Goal: Task Accomplishment & Management: Complete application form

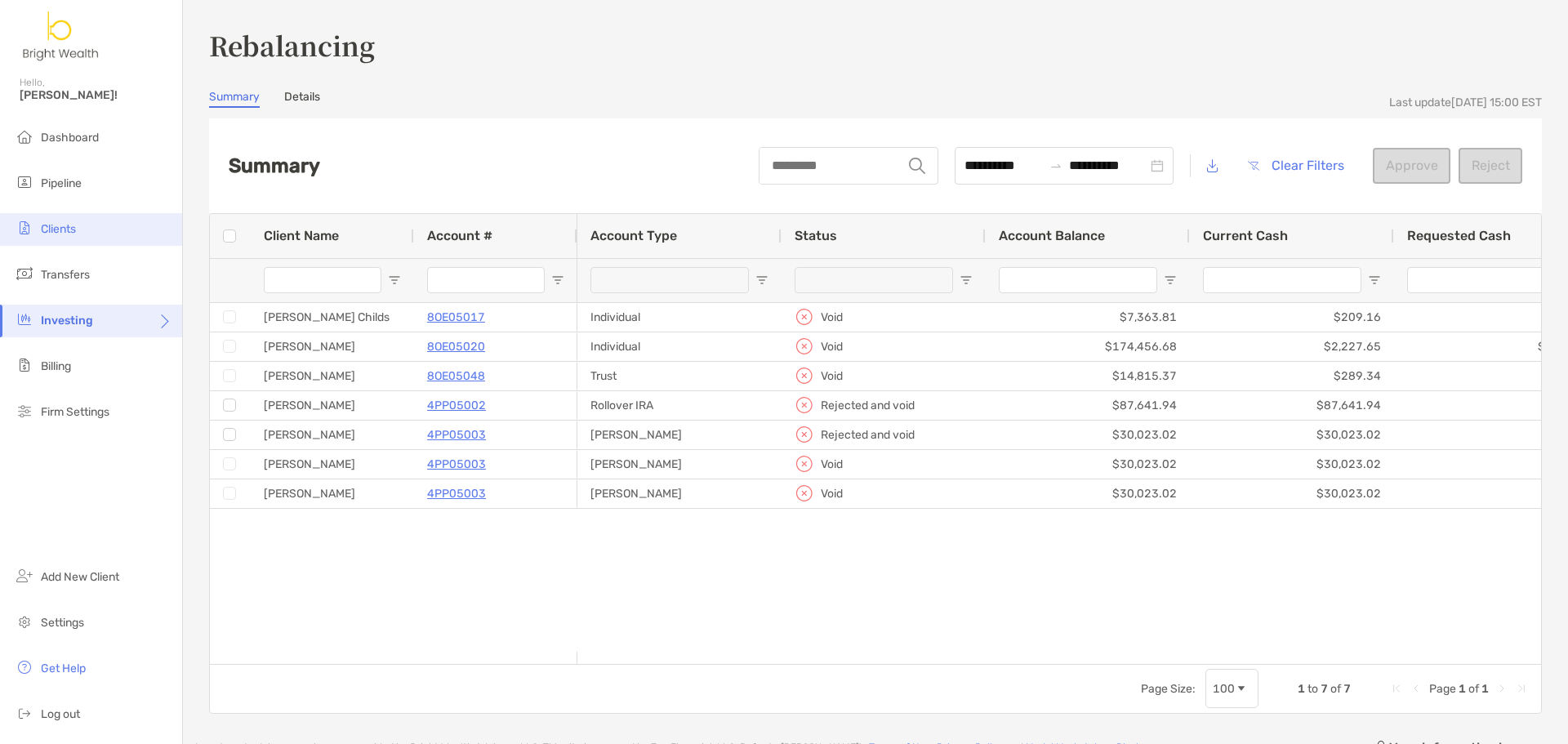
click at [73, 226] on span "Clients" at bounding box center [58, 229] width 35 height 13
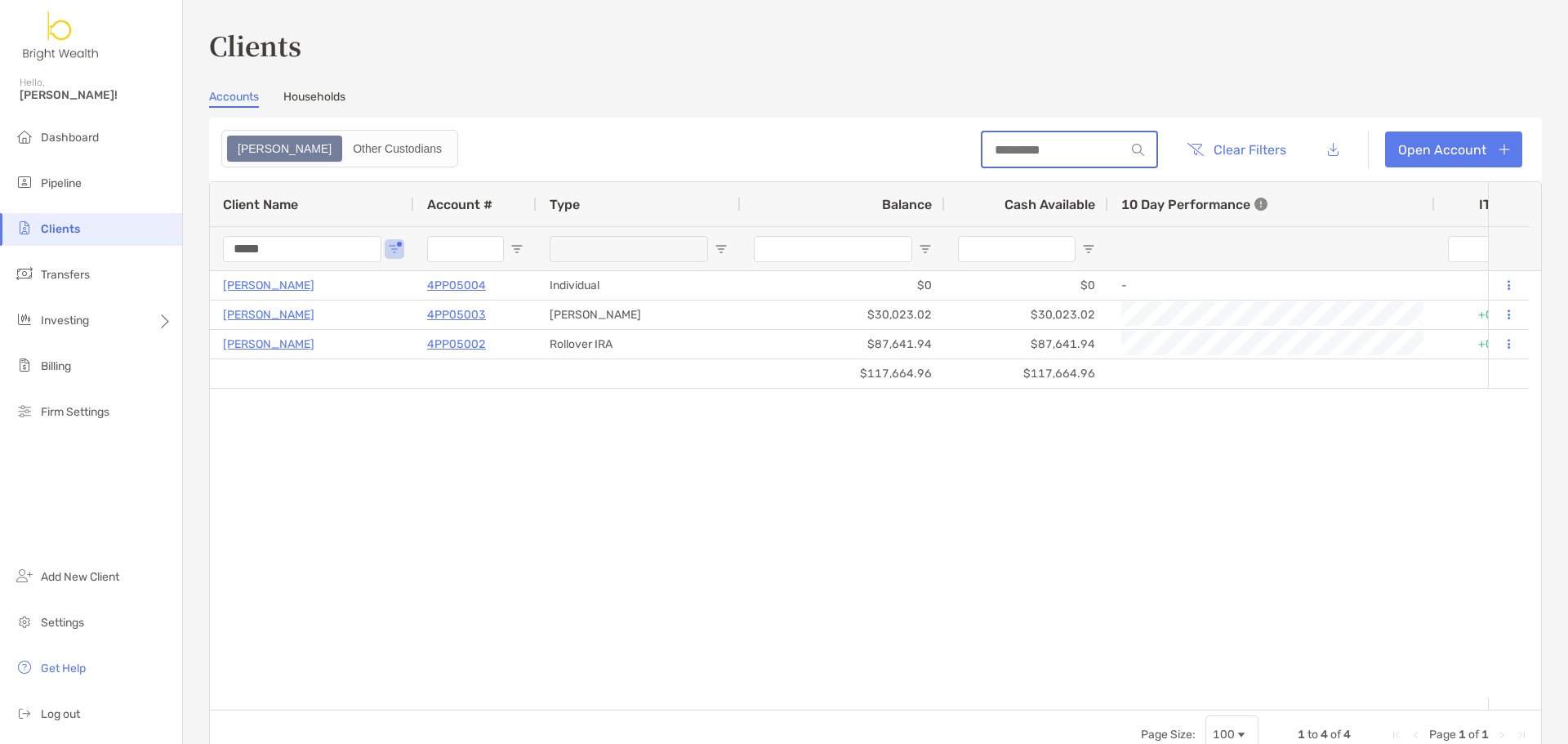
click at [1004, 151] on input at bounding box center [1053, 149] width 143 height 13
drag, startPoint x: 310, startPoint y: 244, endPoint x: 25, endPoint y: 233, distance: 285.2
click at [28, 235] on div "Clients Hello, Henry! Dashboard Pipeline Clients Transfers Investing Billing Fi…" at bounding box center [784, 372] width 1568 height 744
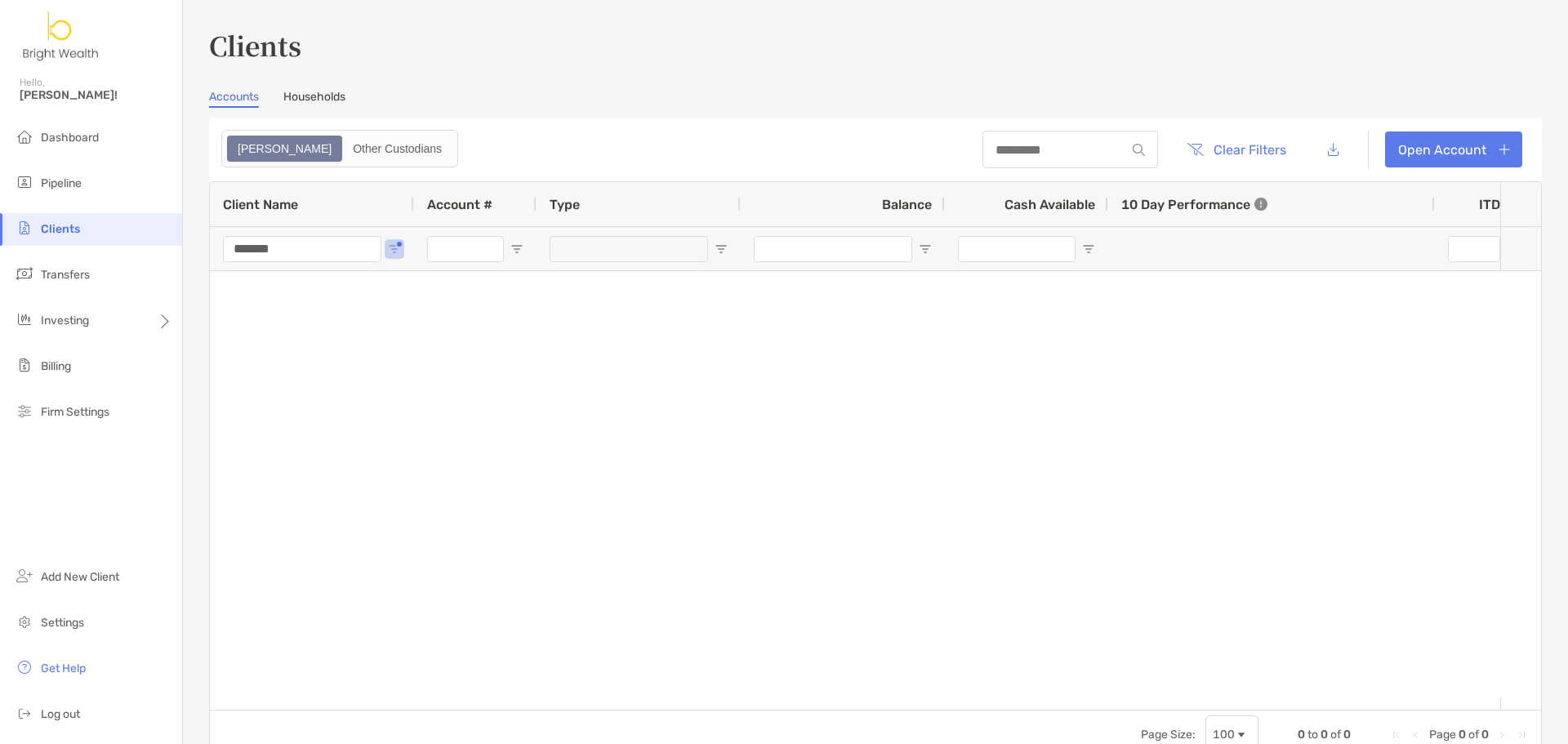
drag, startPoint x: 323, startPoint y: 241, endPoint x: 203, endPoint y: 227, distance: 120.8
click at [212, 243] on div "*******" at bounding box center [312, 248] width 204 height 44
type input "******"
click at [393, 241] on div "******" at bounding box center [312, 248] width 204 height 44
click at [66, 178] on span "Pipeline" at bounding box center [61, 183] width 41 height 13
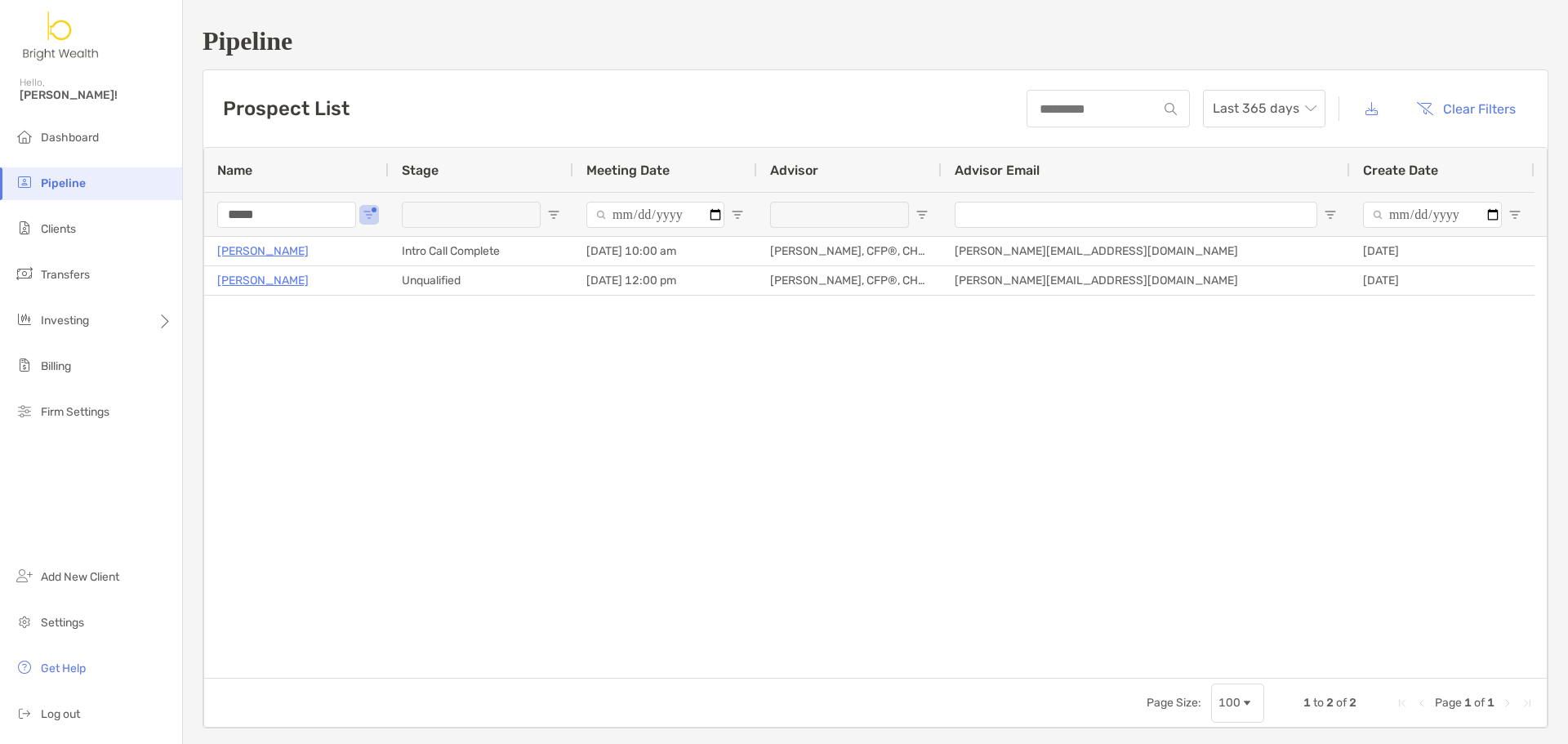
drag, startPoint x: 306, startPoint y: 217, endPoint x: 31, endPoint y: 203, distance: 275.4
click at [41, 206] on div "Pipeline Hello, Henry! Dashboard Pipeline Clients Transfers Investing Billing F…" at bounding box center [784, 372] width 1568 height 744
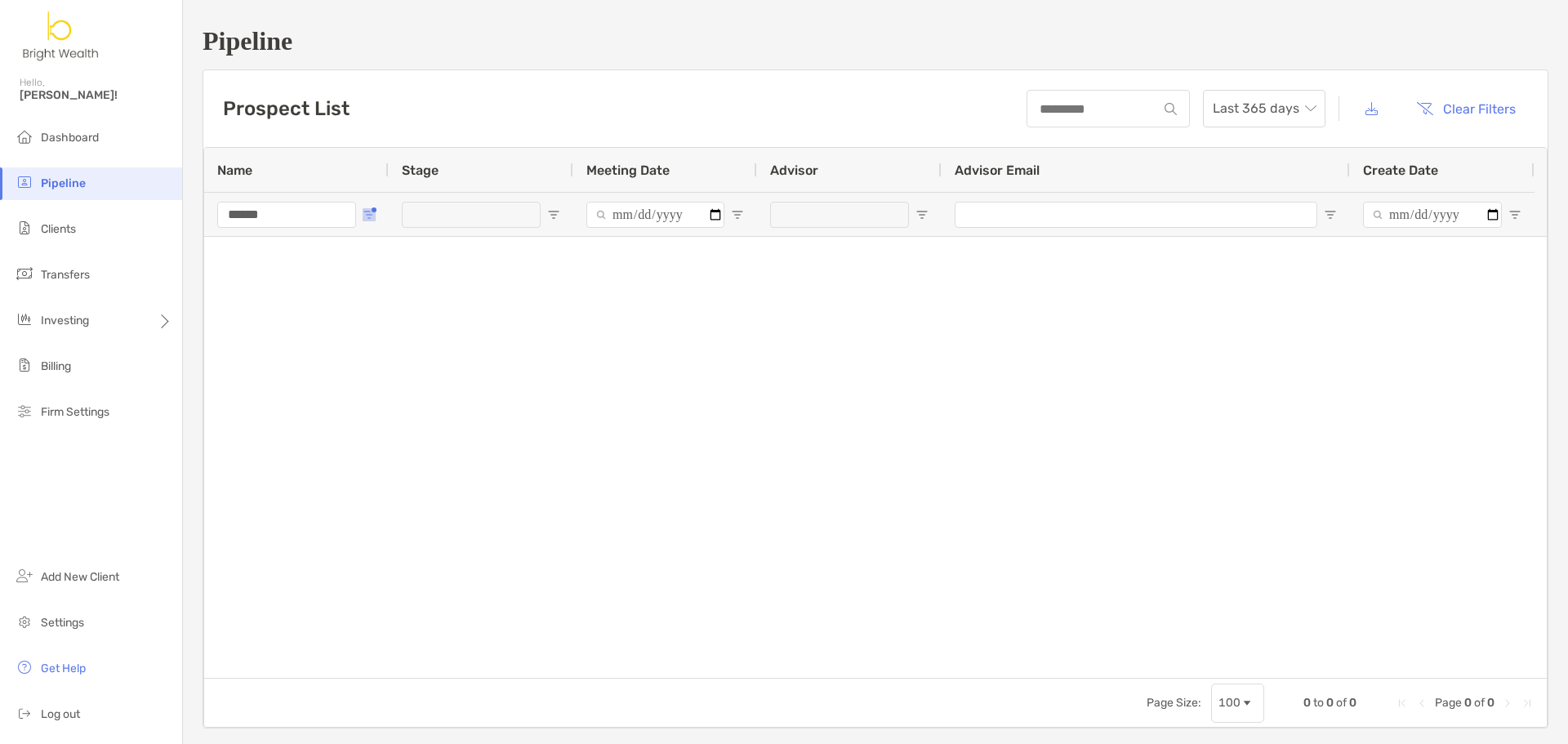
click at [375, 218] on span "Open Filter Menu" at bounding box center [369, 214] width 13 height 13
click at [637, 318] on div at bounding box center [875, 457] width 1343 height 441
click at [1269, 91] on span "Last 365 days" at bounding box center [1264, 108] width 103 height 36
click at [1263, 238] on div "2024" at bounding box center [1252, 244] width 96 height 20
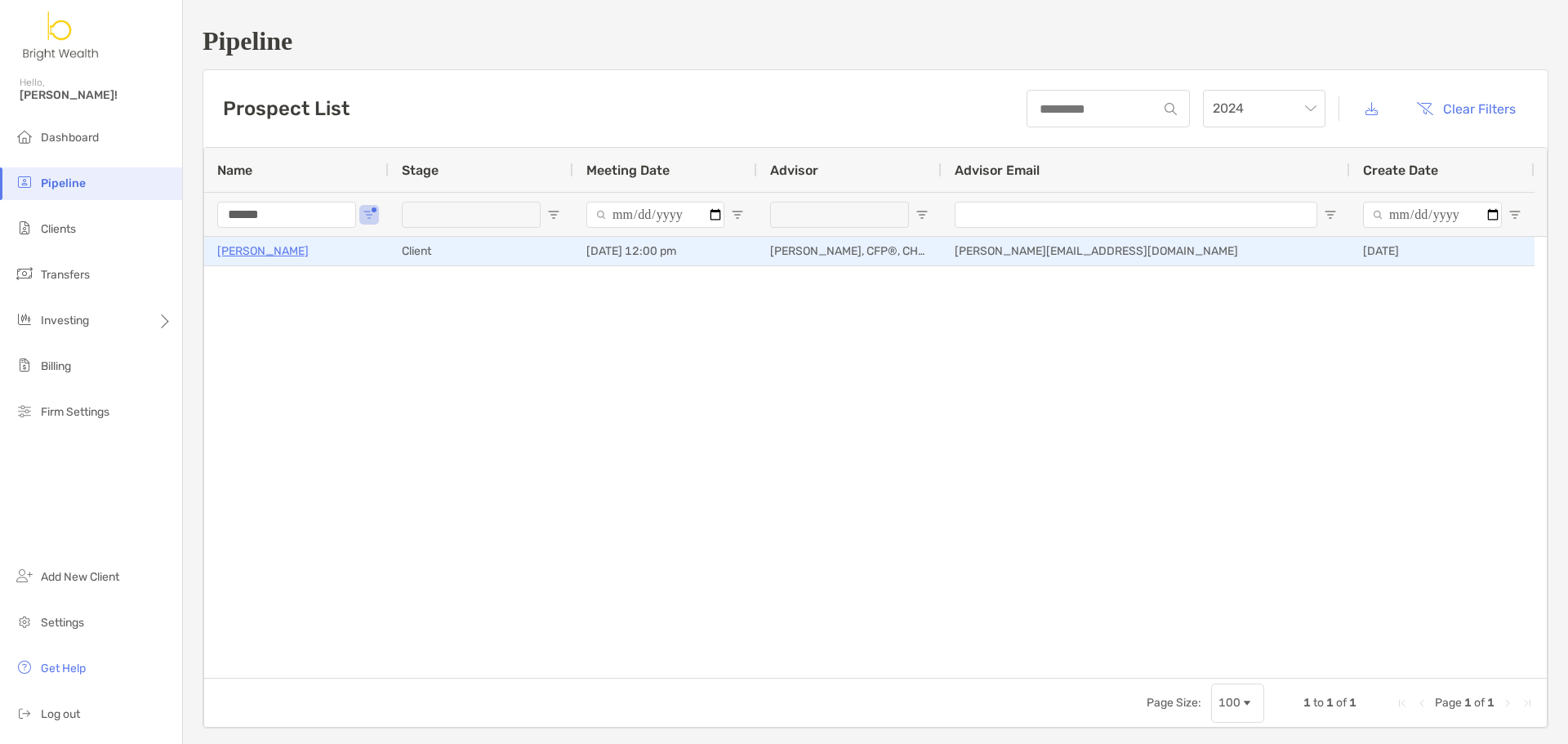
click at [262, 255] on p "Ben Cudlip" at bounding box center [262, 251] width 91 height 20
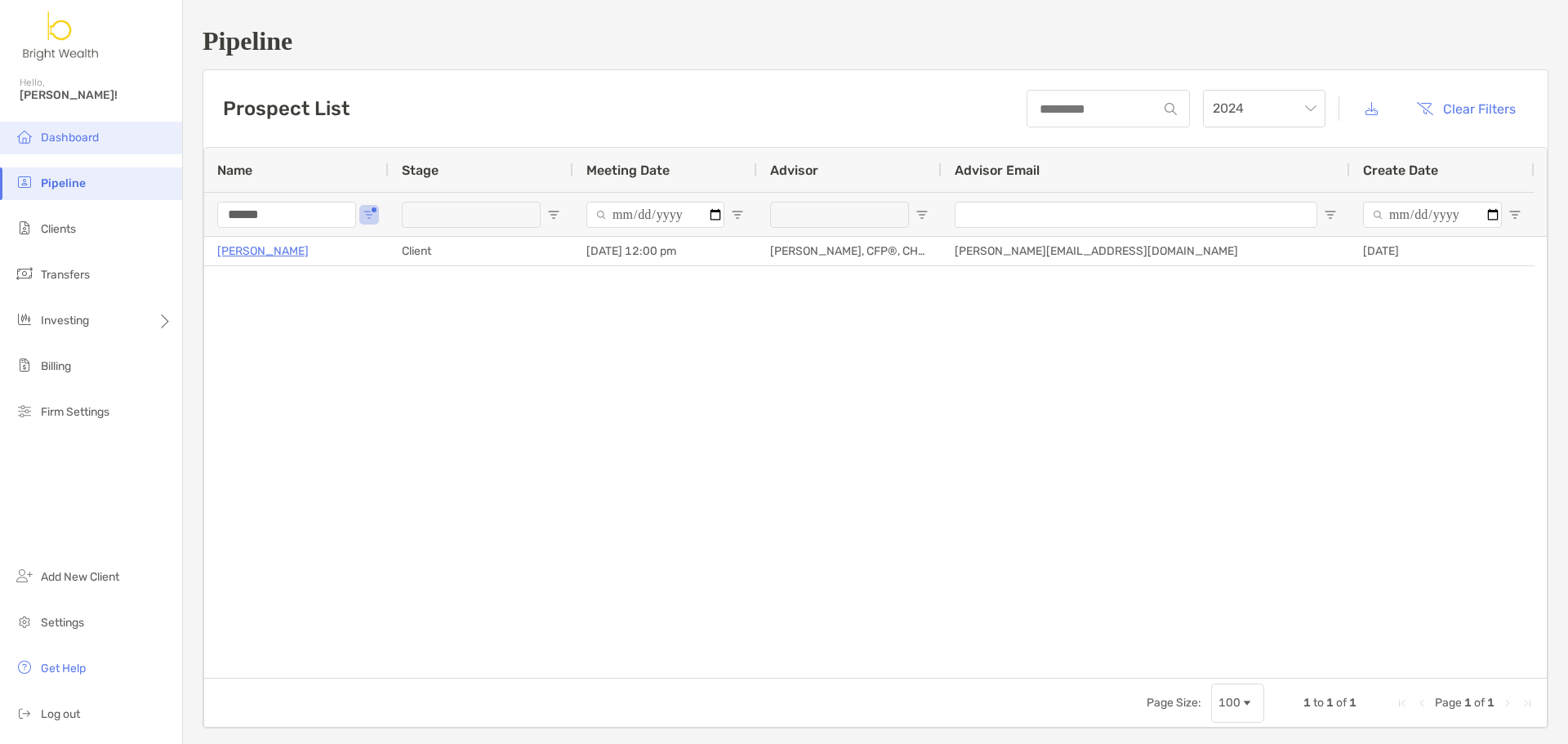
drag, startPoint x: 284, startPoint y: 217, endPoint x: 126, endPoint y: 121, distance: 184.9
click at [148, 168] on div "Pipeline Hello, Henry! Dashboard Pipeline Clients Transfers Investing Billing F…" at bounding box center [784, 372] width 1568 height 744
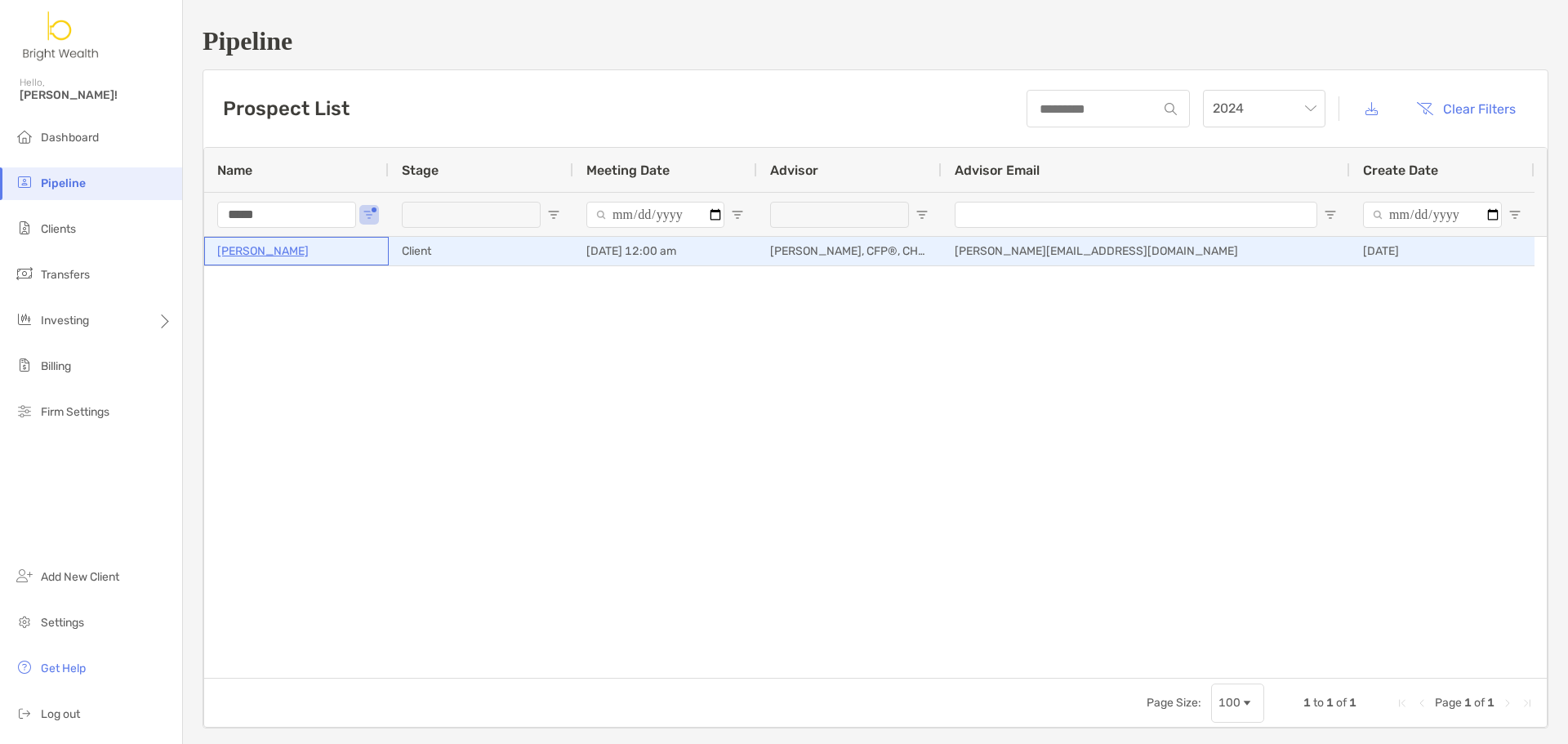
click at [254, 256] on p "Divya Chak" at bounding box center [262, 251] width 91 height 20
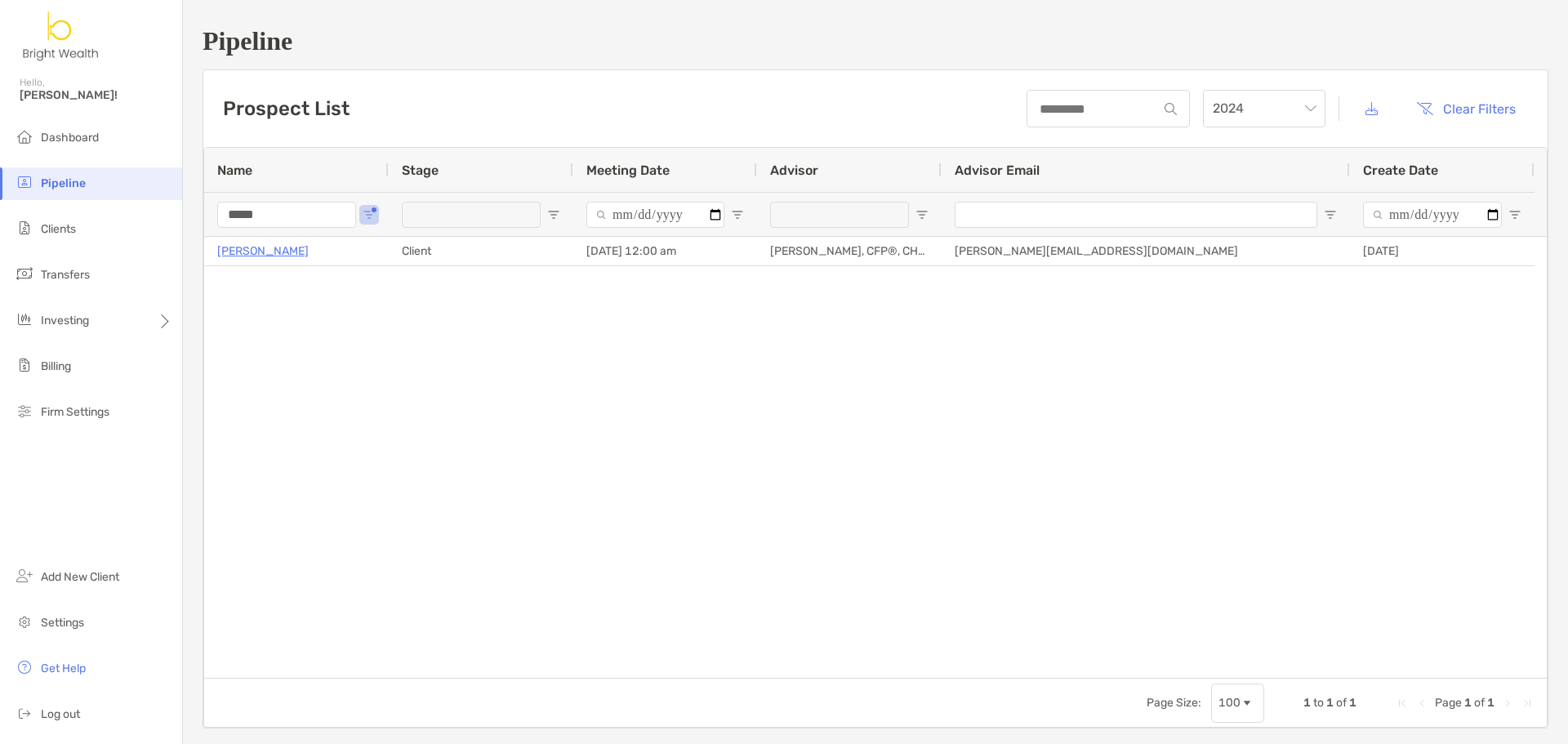
drag, startPoint x: 280, startPoint y: 216, endPoint x: -38, endPoint y: 140, distance: 327.0
click at [0, 140] on html "Pipeline Hello, Henry! Dashboard Pipeline Clients Transfers Investing Billing F…" at bounding box center [784, 372] width 1568 height 744
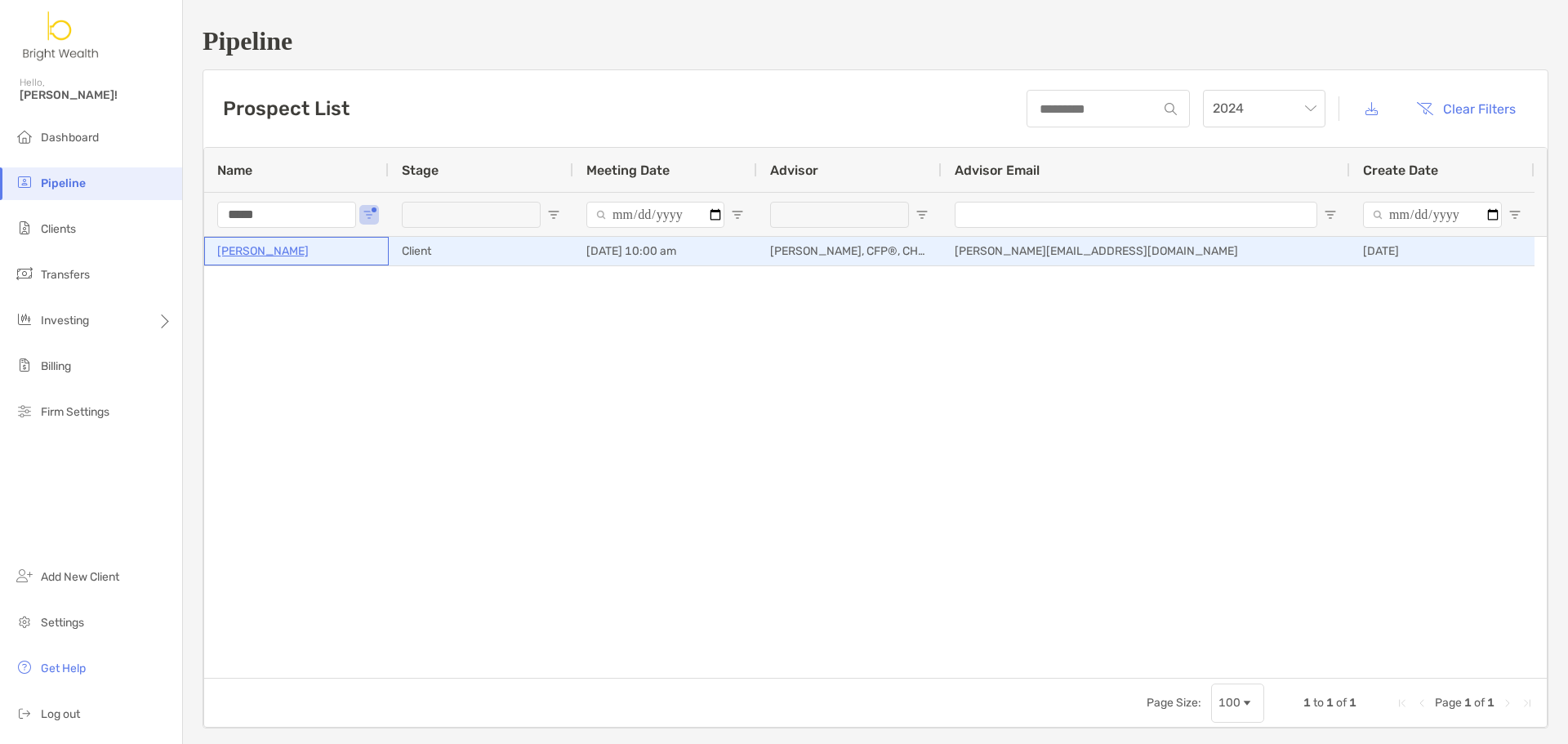
click at [245, 253] on p "Saori Osu" at bounding box center [262, 251] width 91 height 20
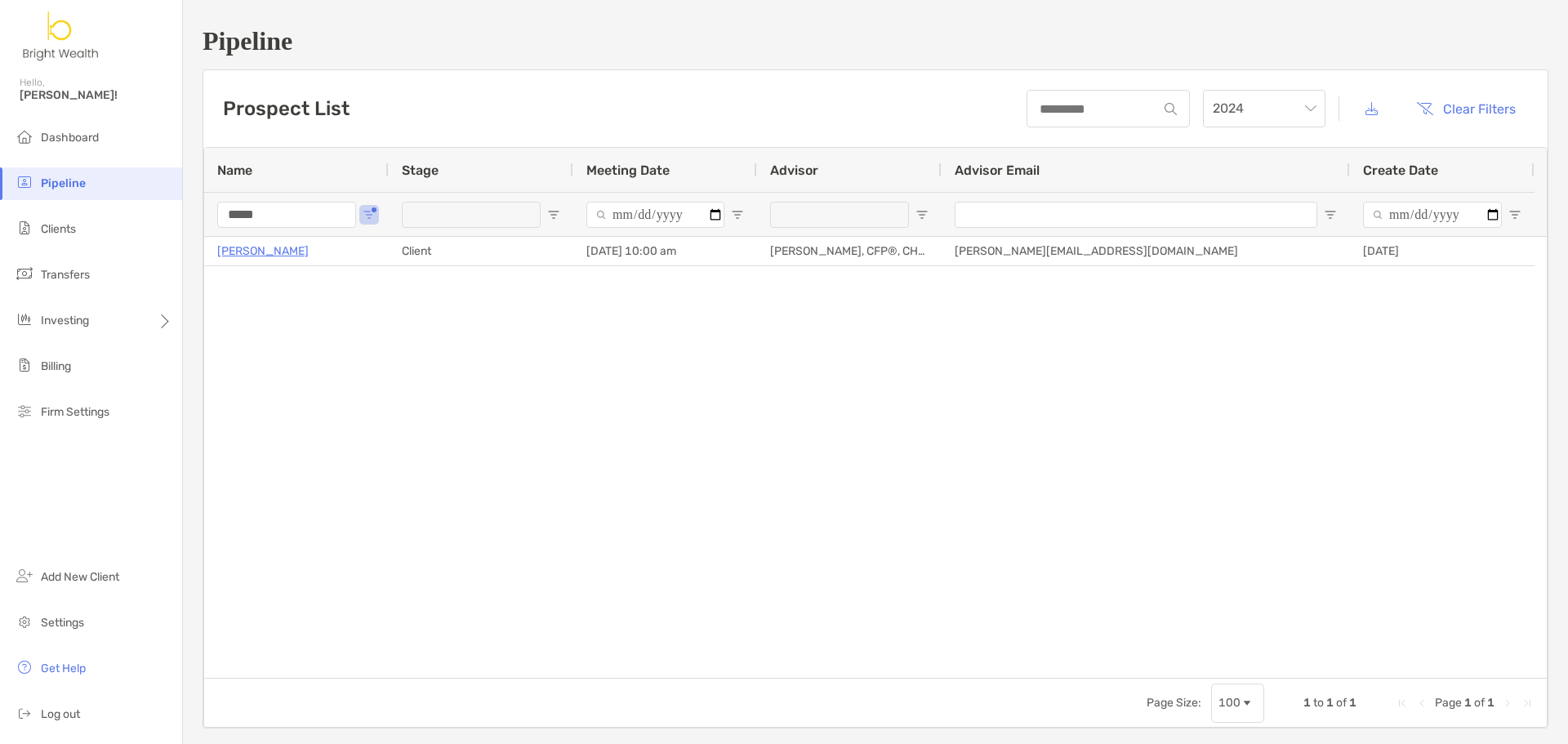
drag, startPoint x: 270, startPoint y: 214, endPoint x: 20, endPoint y: 168, distance: 254.2
click at [36, 183] on div "Pipeline Hello, Henry! Dashboard Pipeline Clients Transfers Investing Billing F…" at bounding box center [784, 372] width 1568 height 744
click at [282, 210] on input "*****" at bounding box center [286, 214] width 139 height 26
drag, startPoint x: 275, startPoint y: 216, endPoint x: 143, endPoint y: 191, distance: 134.3
click at [168, 213] on div "Pipeline Hello, Henry! Dashboard Pipeline Clients Transfers Investing Billing F…" at bounding box center [784, 372] width 1568 height 744
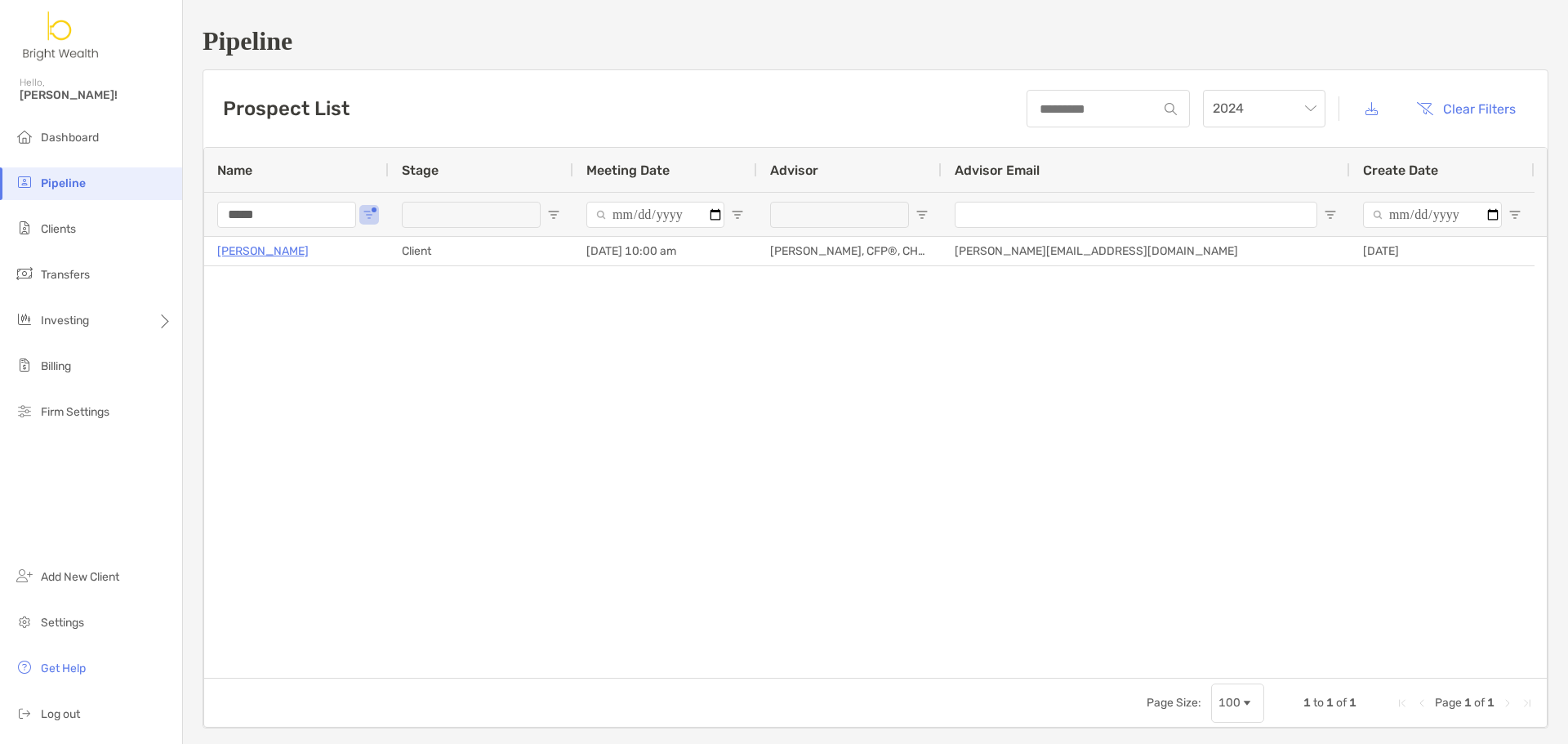
type input "*****"
click at [1268, 104] on span "2024" at bounding box center [1264, 108] width 103 height 36
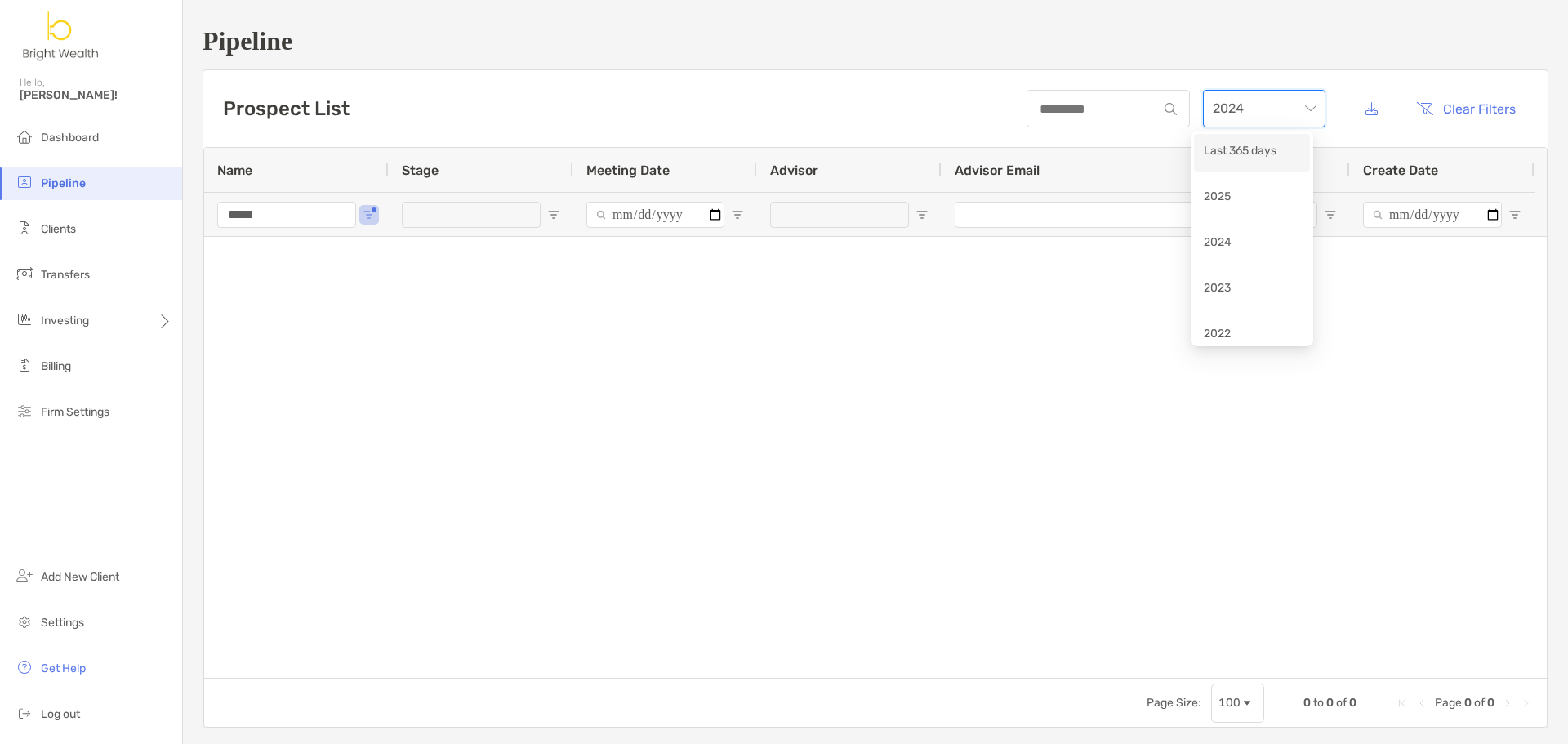
click at [1262, 159] on div "Last 365 days" at bounding box center [1252, 152] width 96 height 20
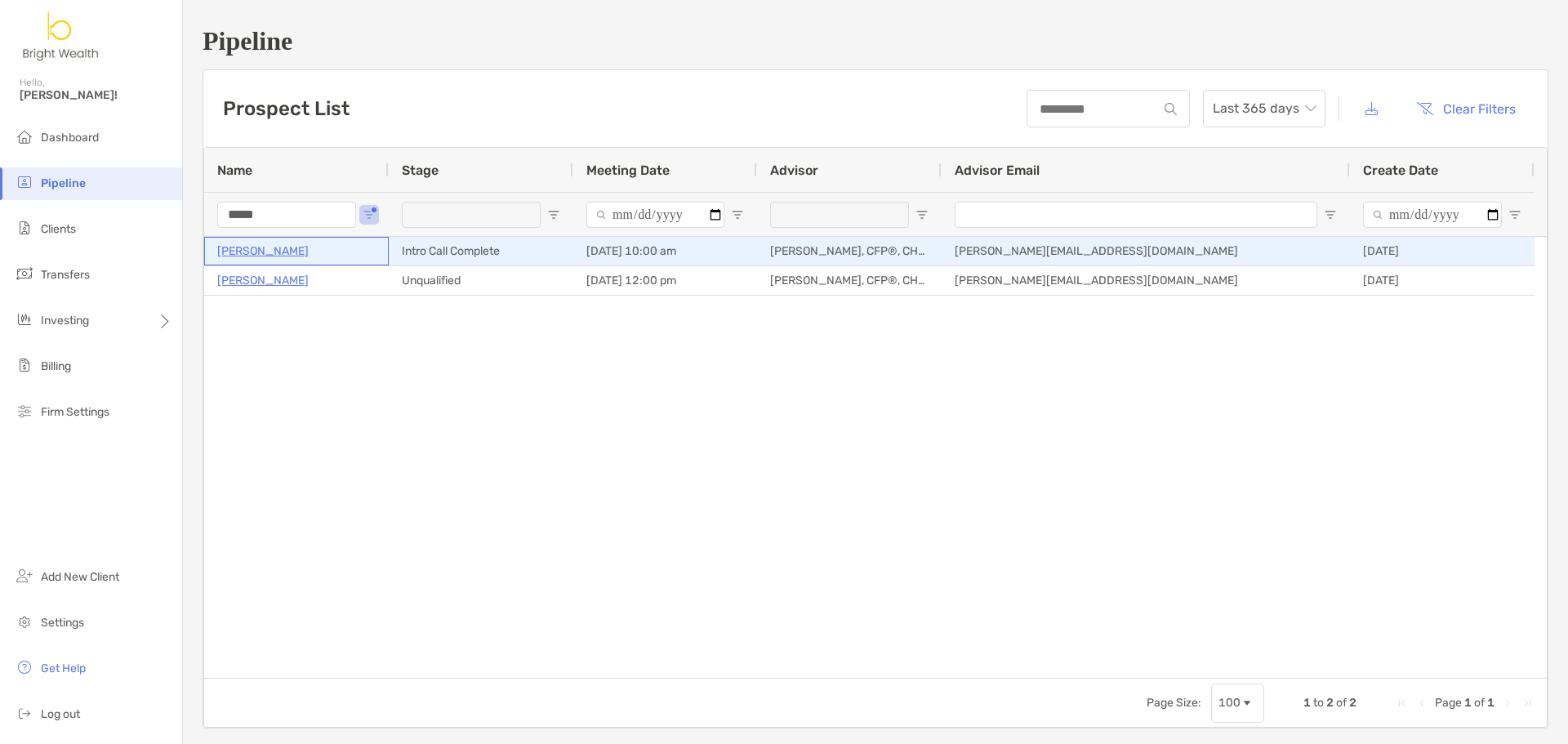
click at [280, 250] on p "[PERSON_NAME]" at bounding box center [262, 251] width 91 height 20
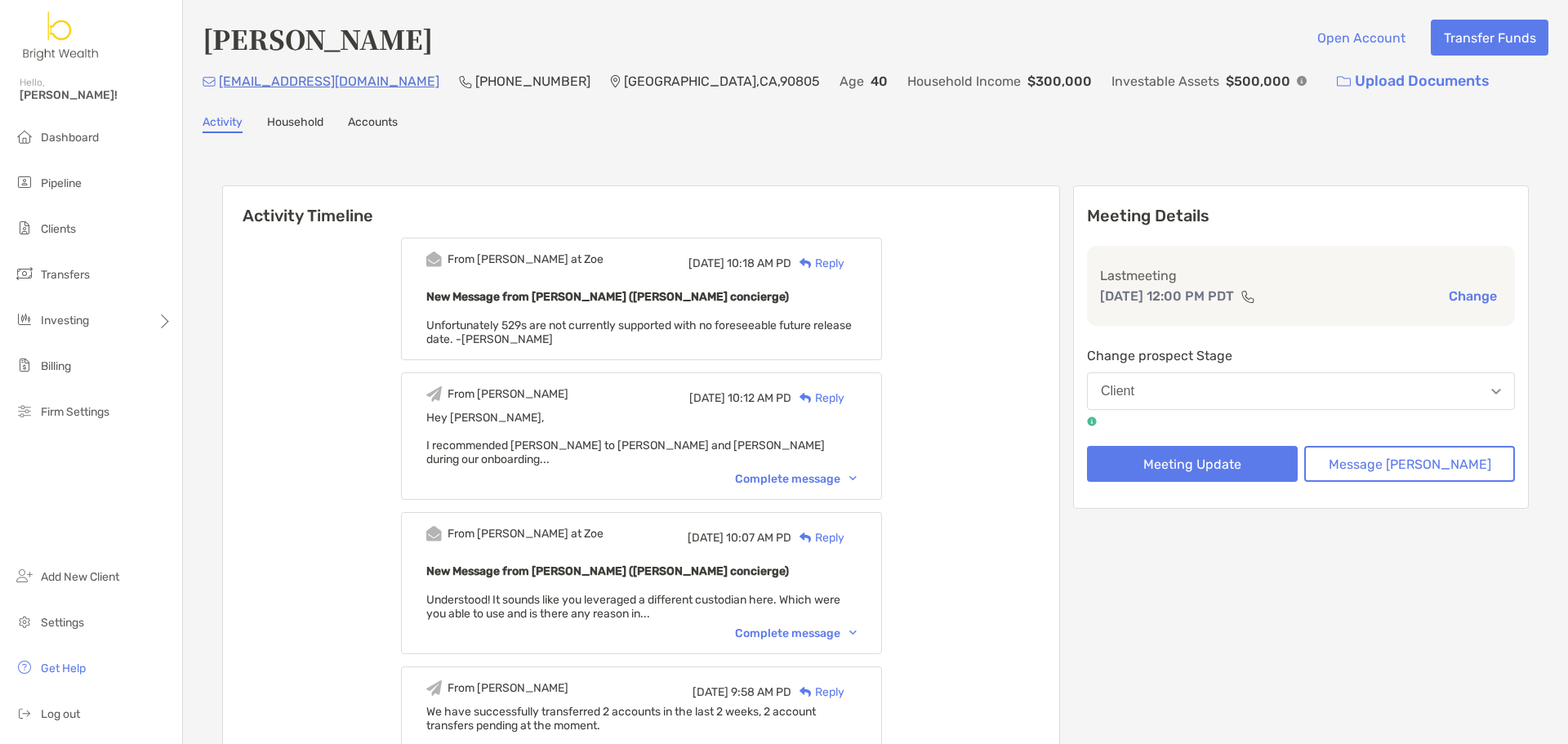
click at [855, 472] on div "Complete message" at bounding box center [796, 478] width 122 height 13
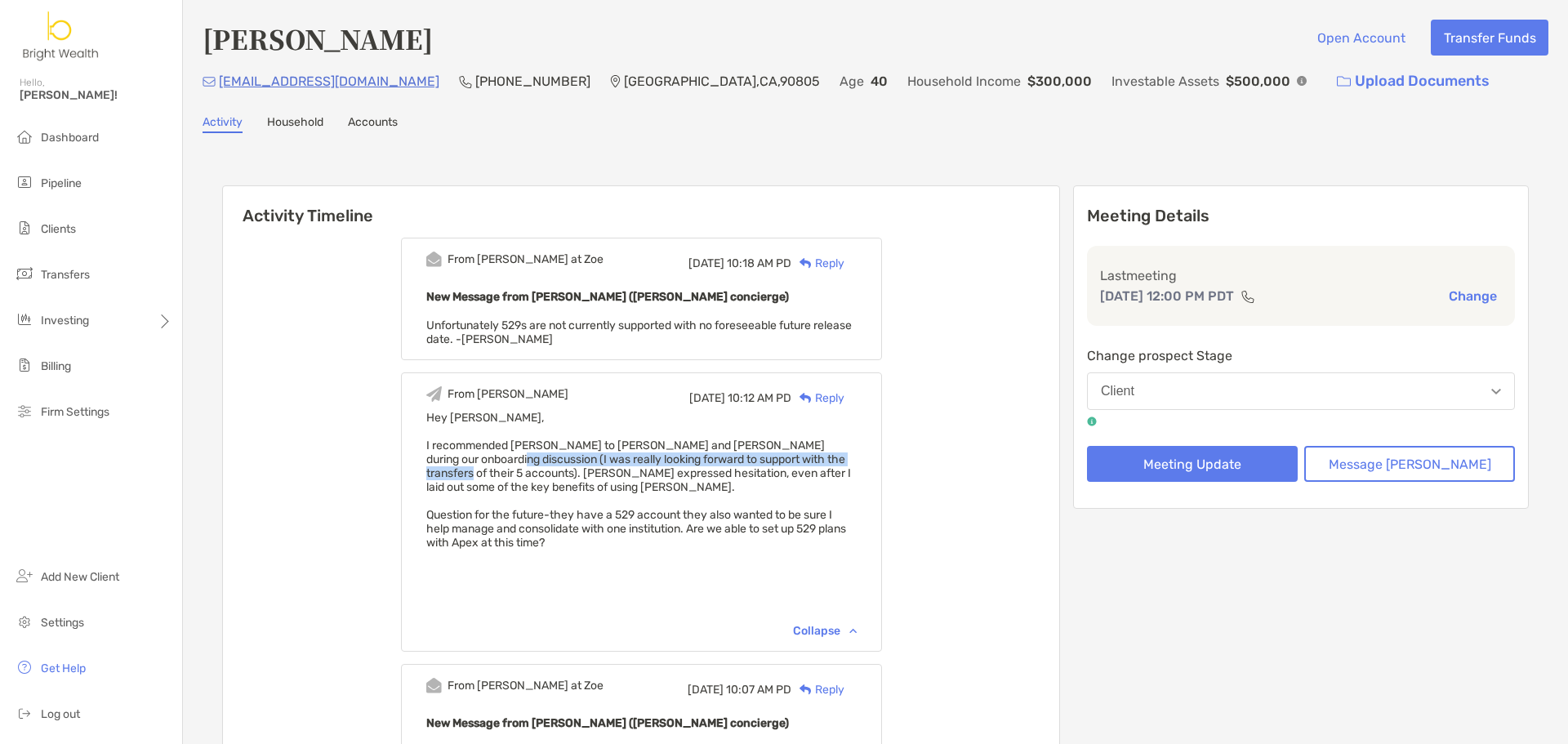
drag, startPoint x: 473, startPoint y: 457, endPoint x: 847, endPoint y: 455, distance: 374.0
click at [847, 455] on div "I recommended Zoe Wealth to Natalia and Ben during our onboarding discussion (I…" at bounding box center [641, 466] width 430 height 56
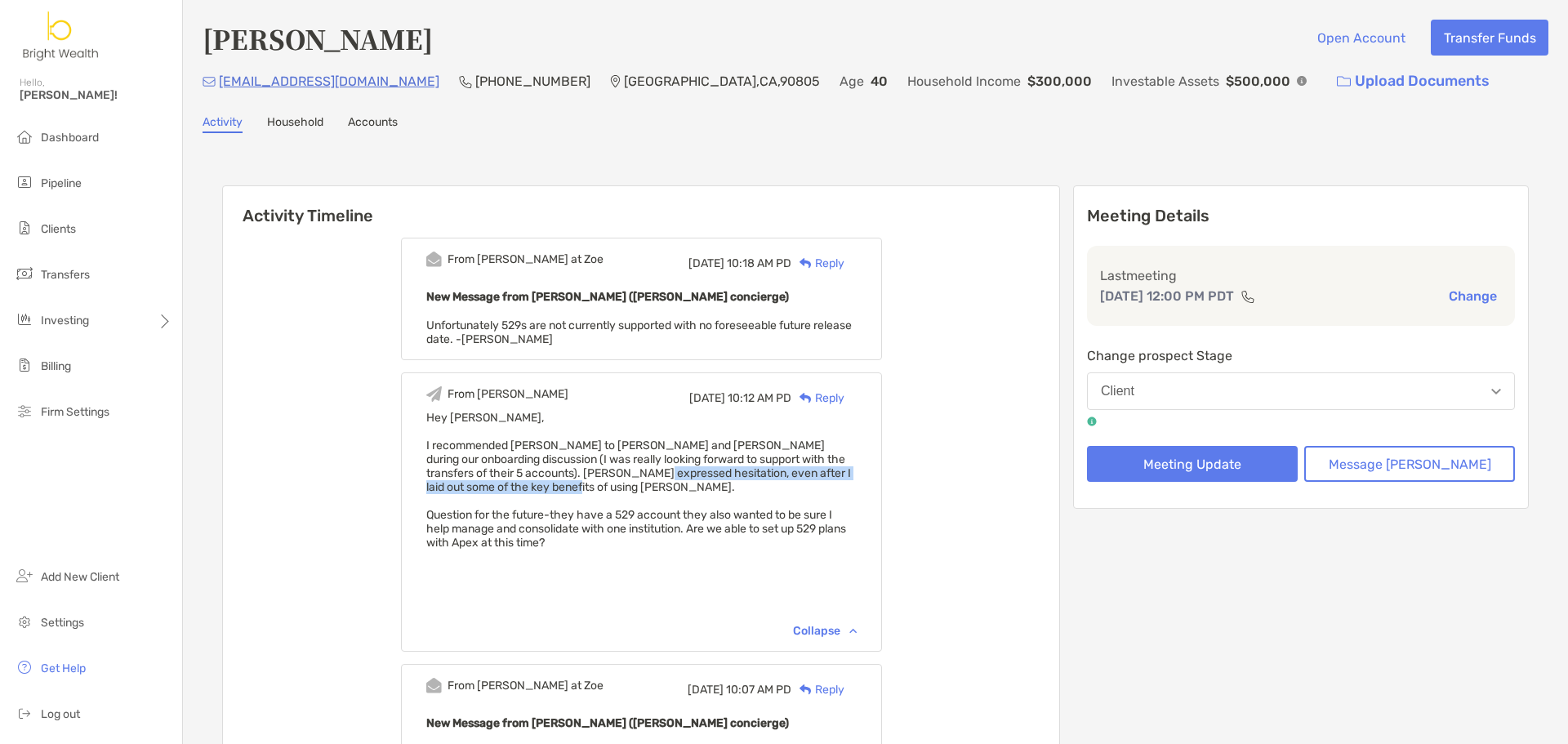
drag, startPoint x: 614, startPoint y: 472, endPoint x: 805, endPoint y: 480, distance: 191.2
click at [805, 480] on div "I recommended Zoe Wealth to Natalia and Ben during our onboarding discussion (I…" at bounding box center [641, 466] width 430 height 56
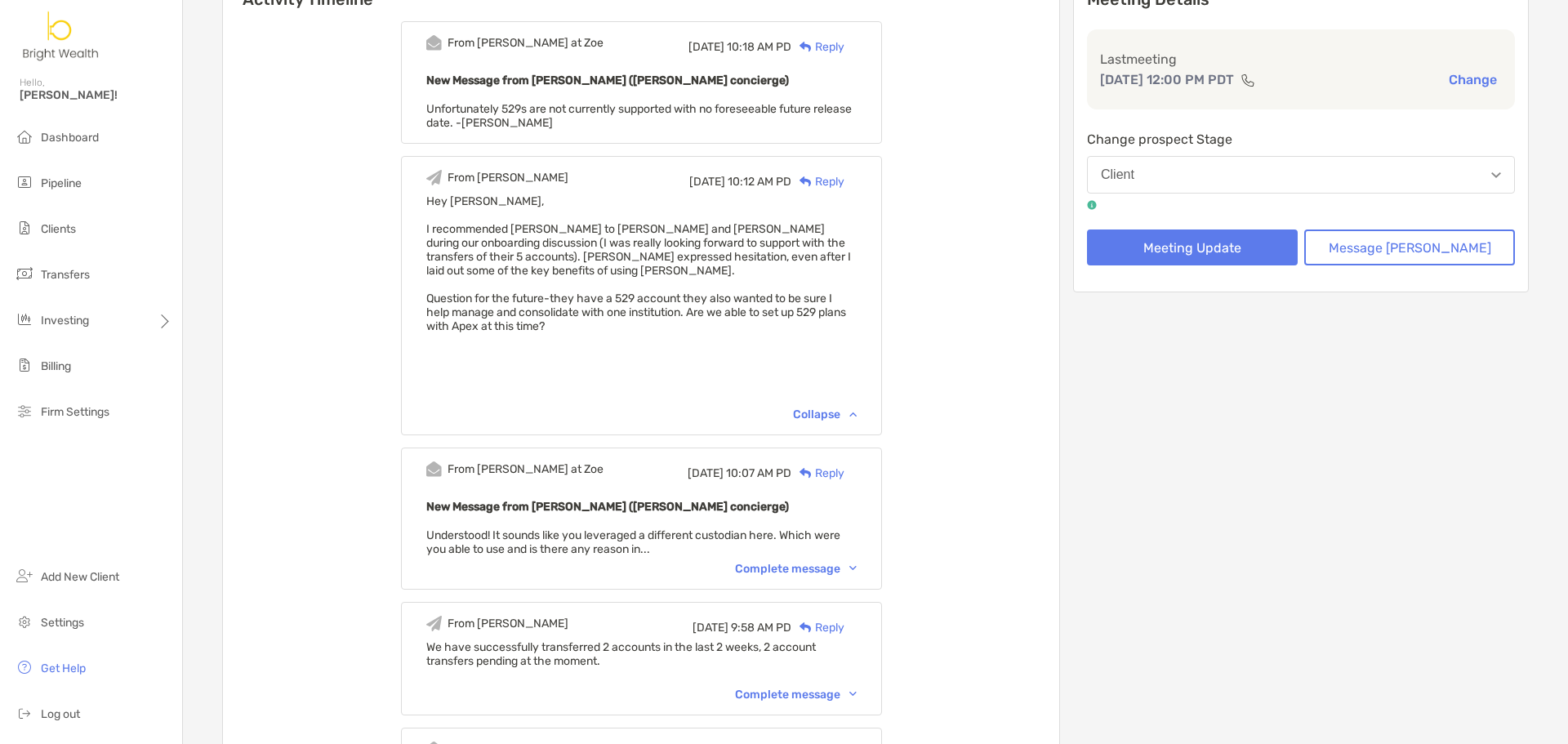
scroll to position [245, 0]
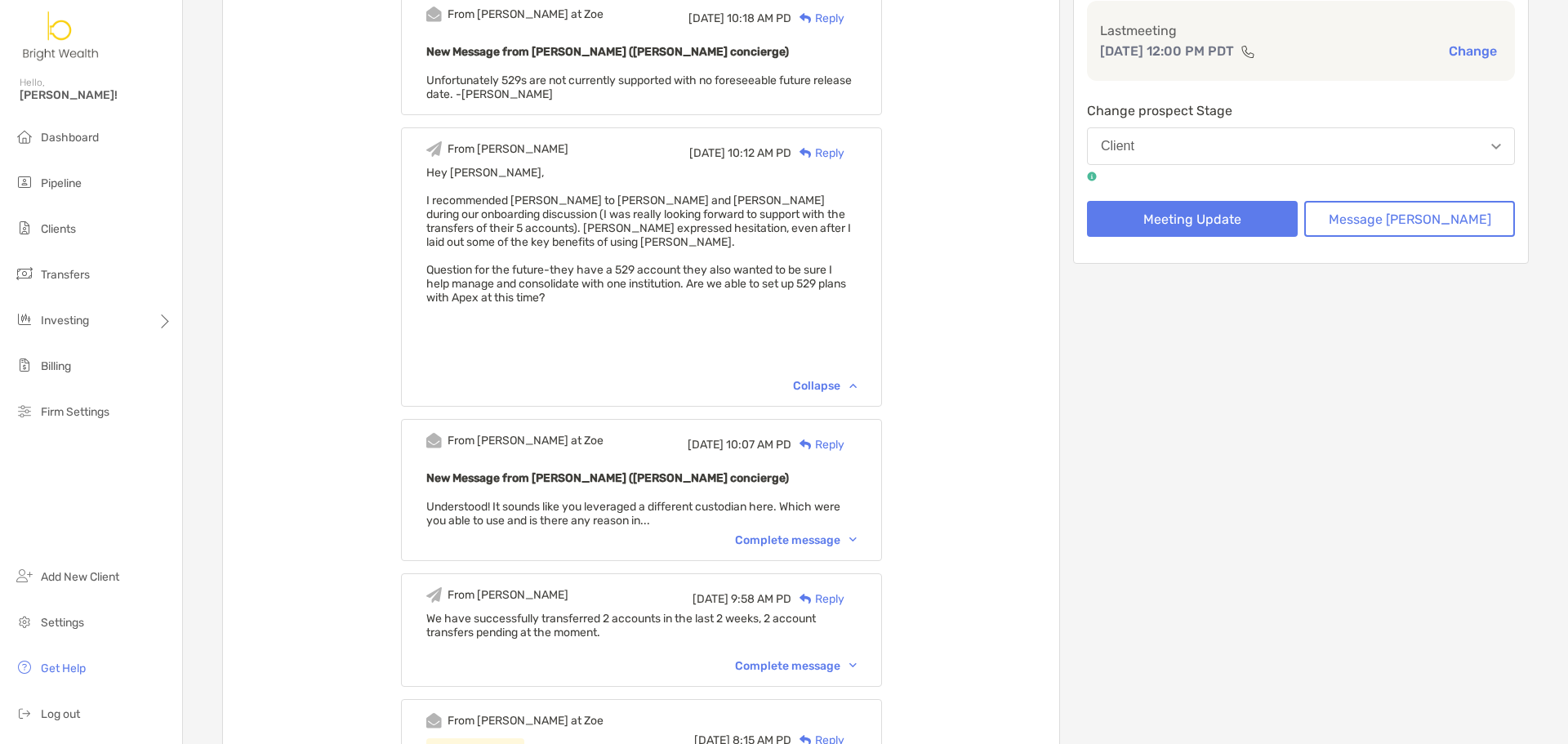
click at [857, 542] on div "Complete message" at bounding box center [796, 540] width 122 height 13
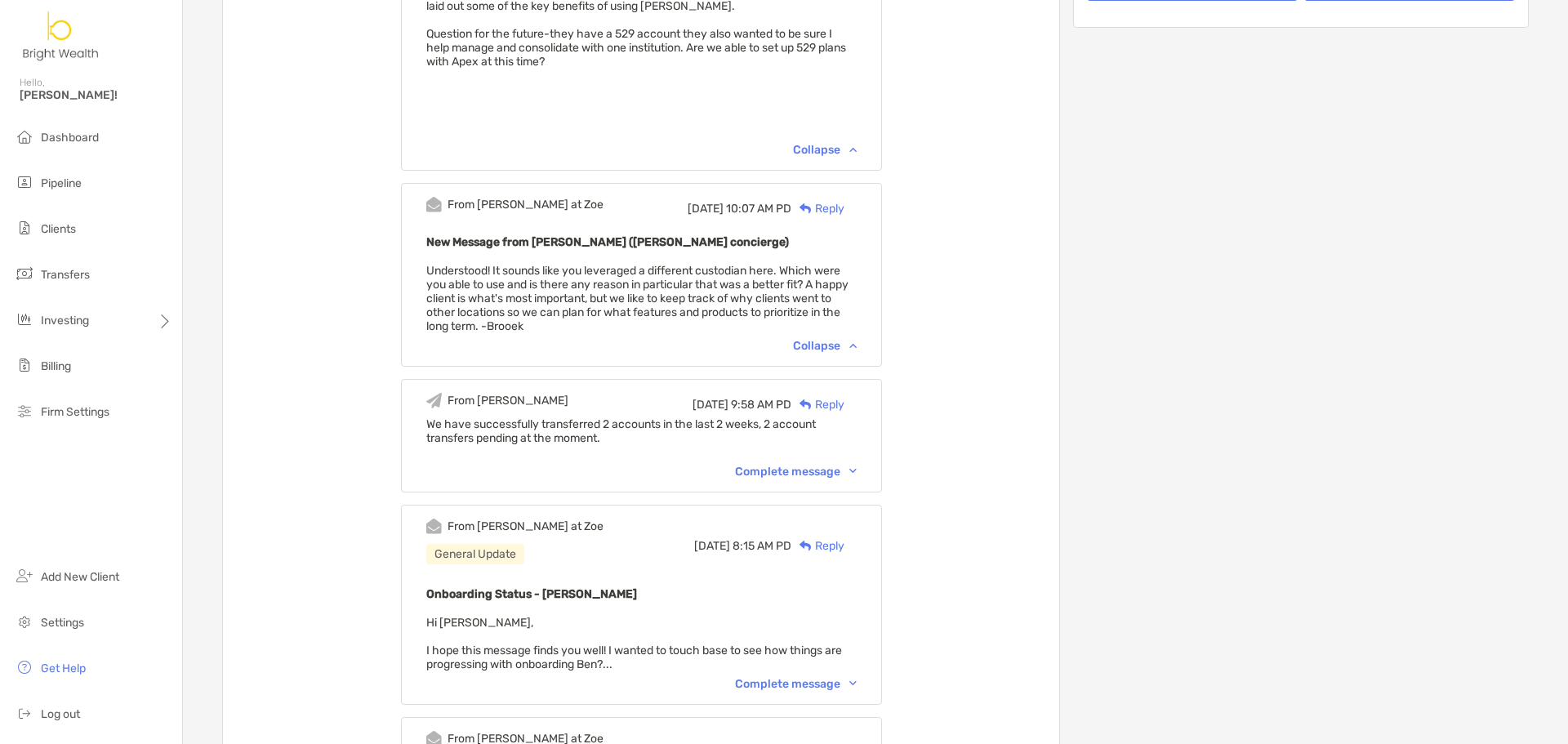
scroll to position [572, 0]
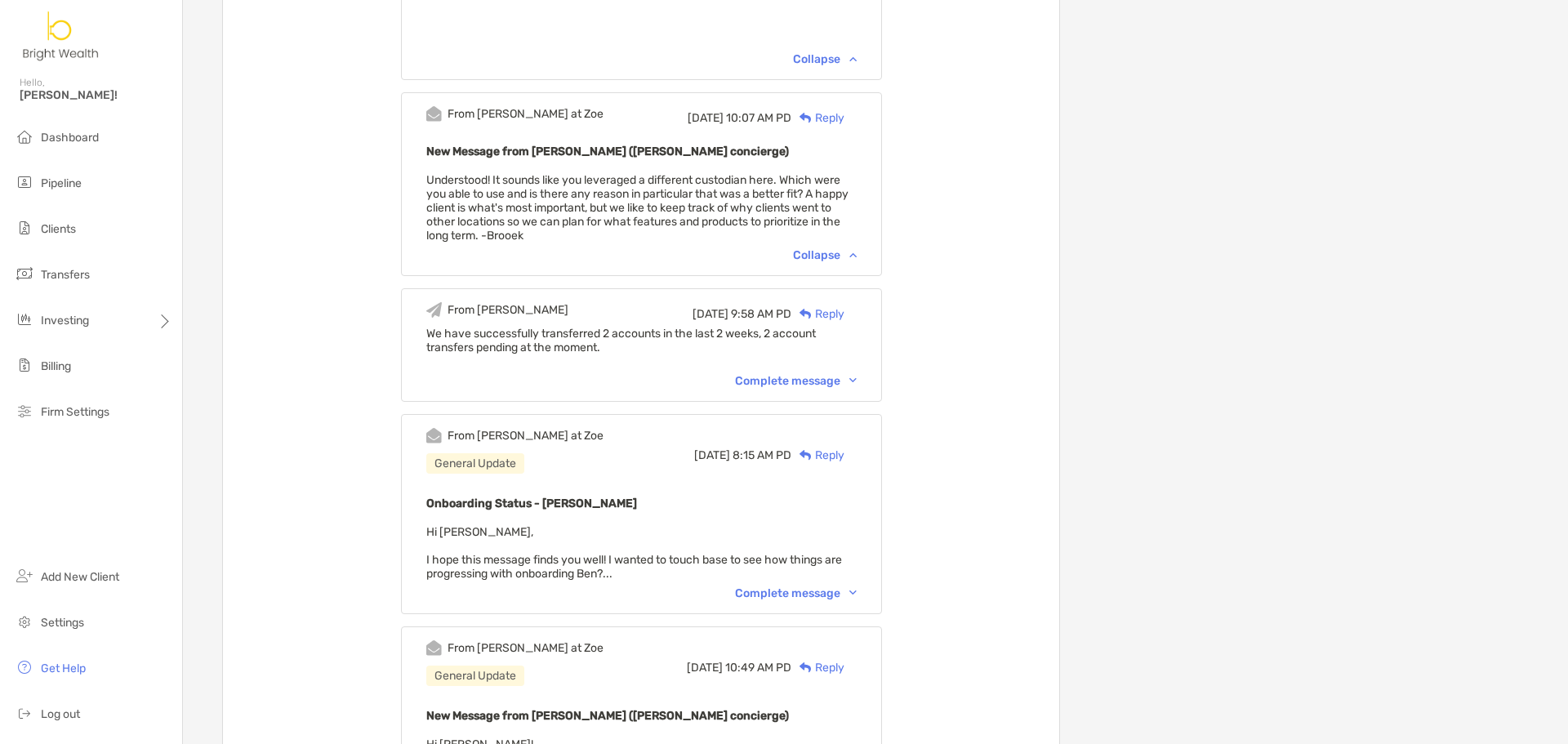
click at [843, 587] on div "Complete message" at bounding box center [796, 593] width 122 height 13
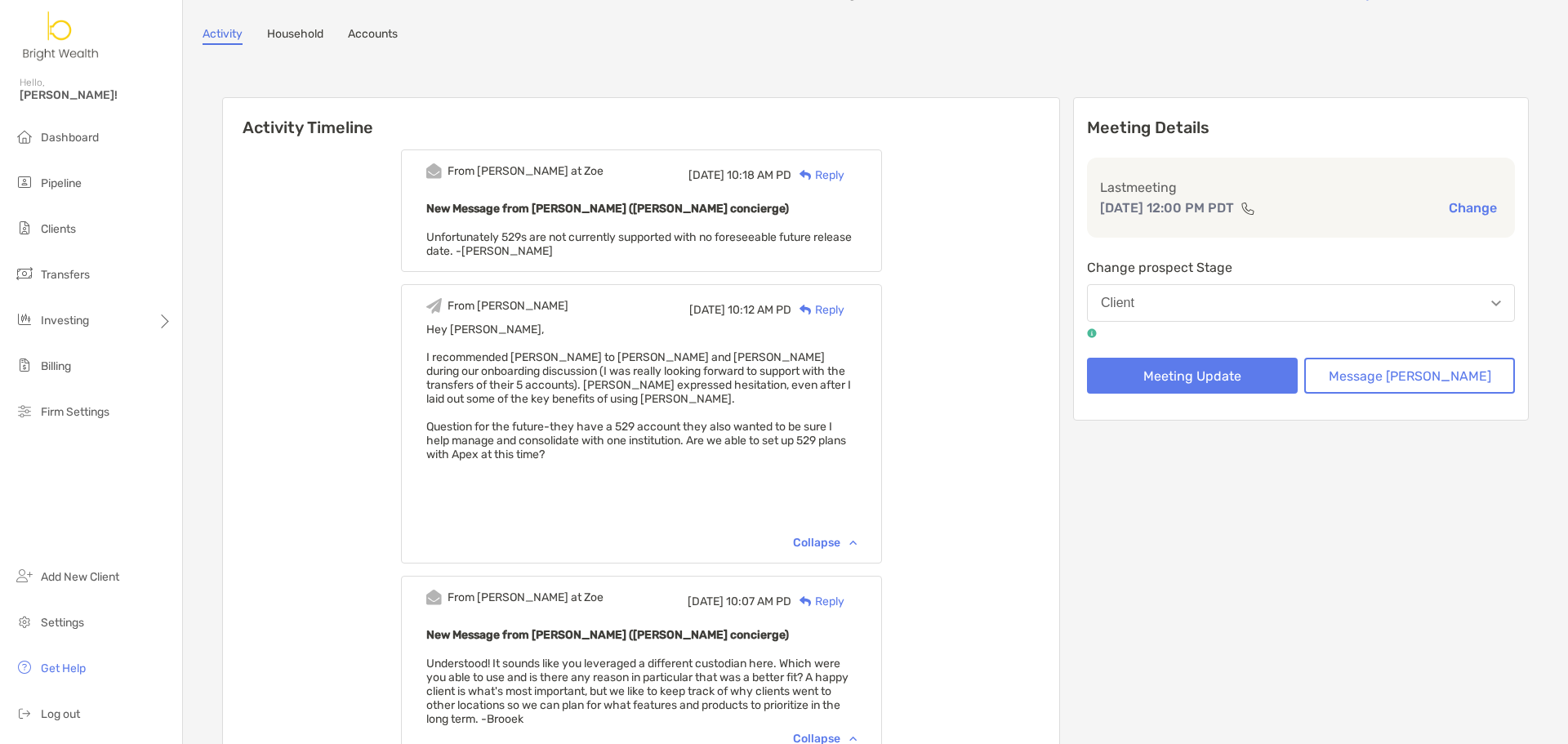
scroll to position [0, 0]
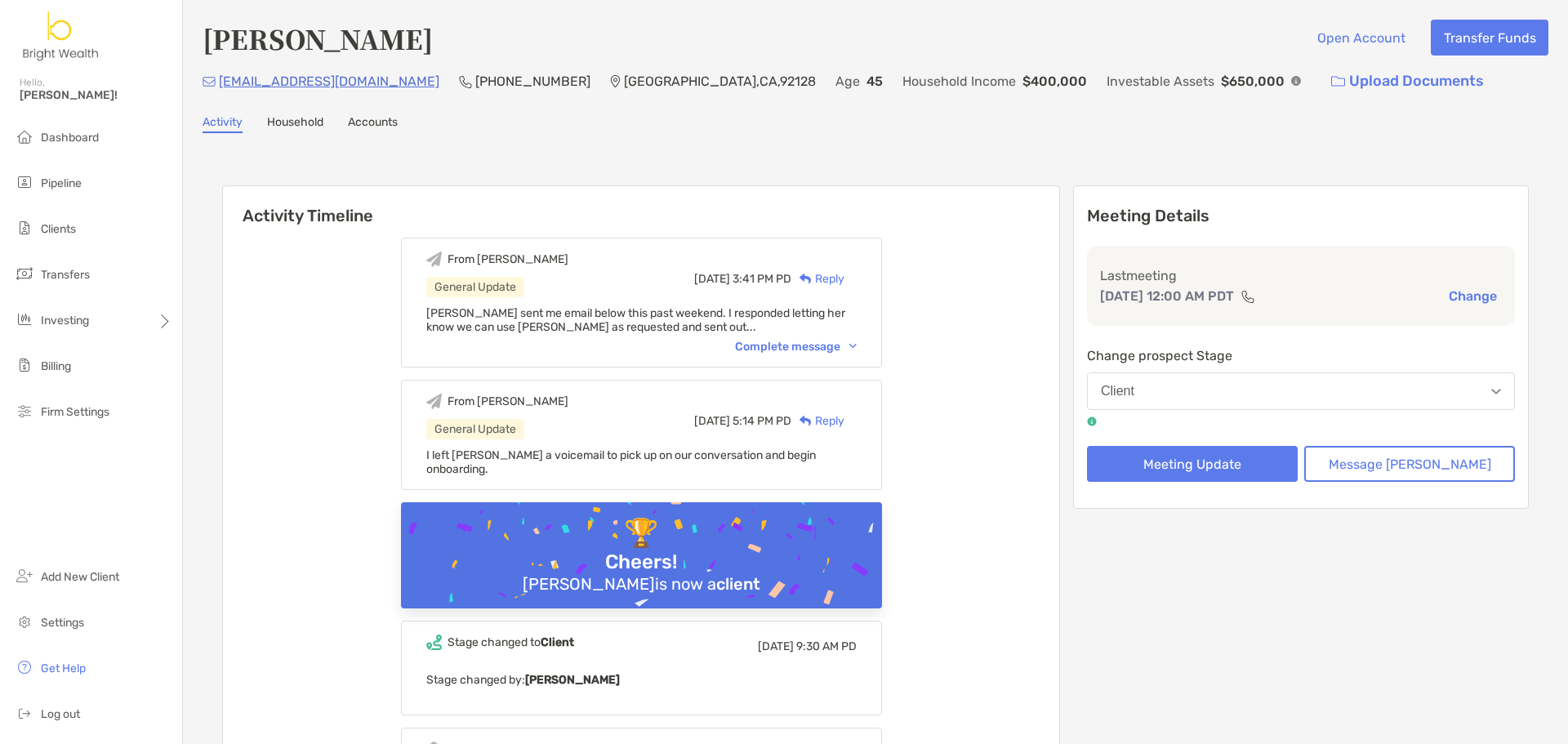
click at [810, 341] on div "Complete message" at bounding box center [796, 347] width 122 height 13
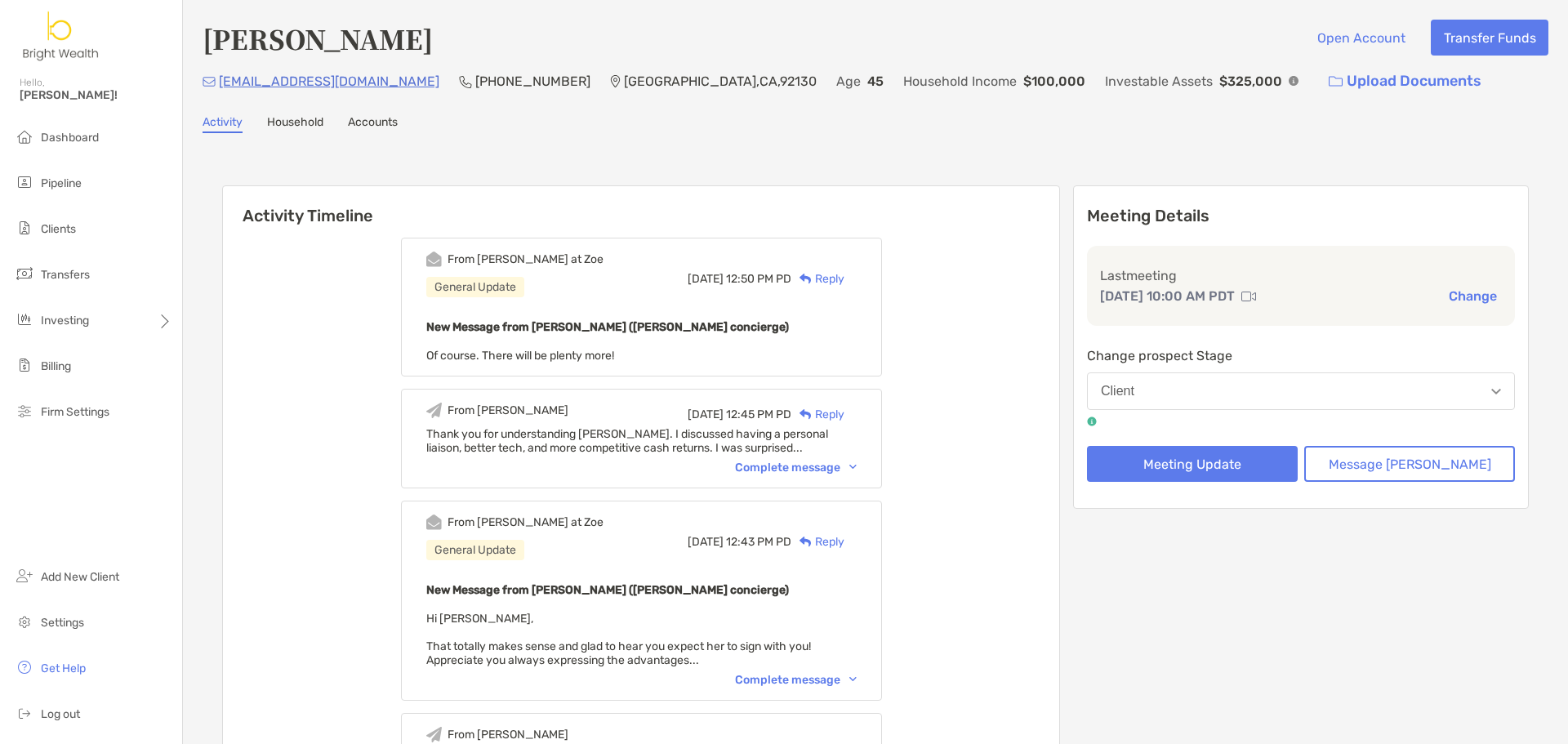
click at [819, 467] on div "Complete message" at bounding box center [796, 467] width 122 height 13
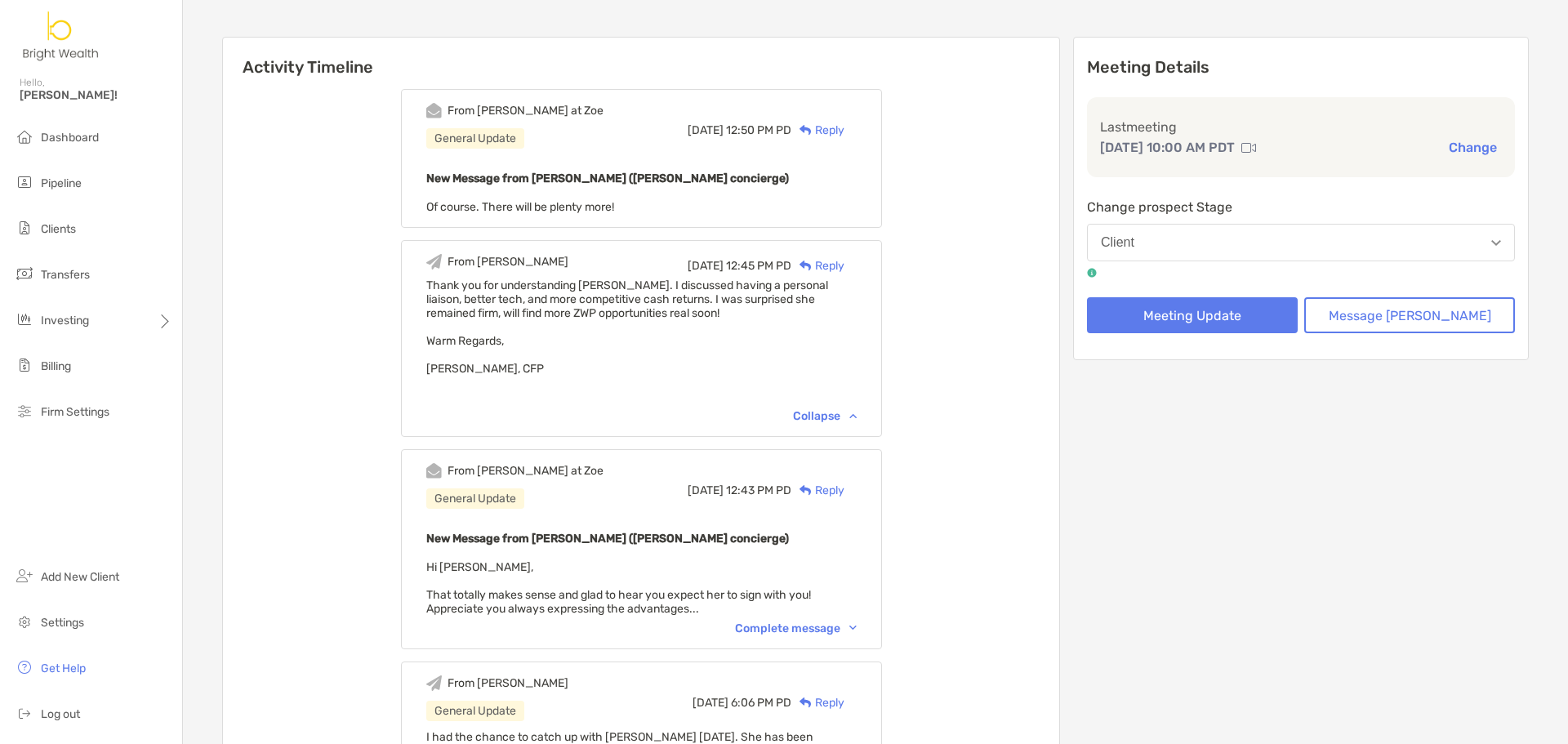
scroll to position [164, 0]
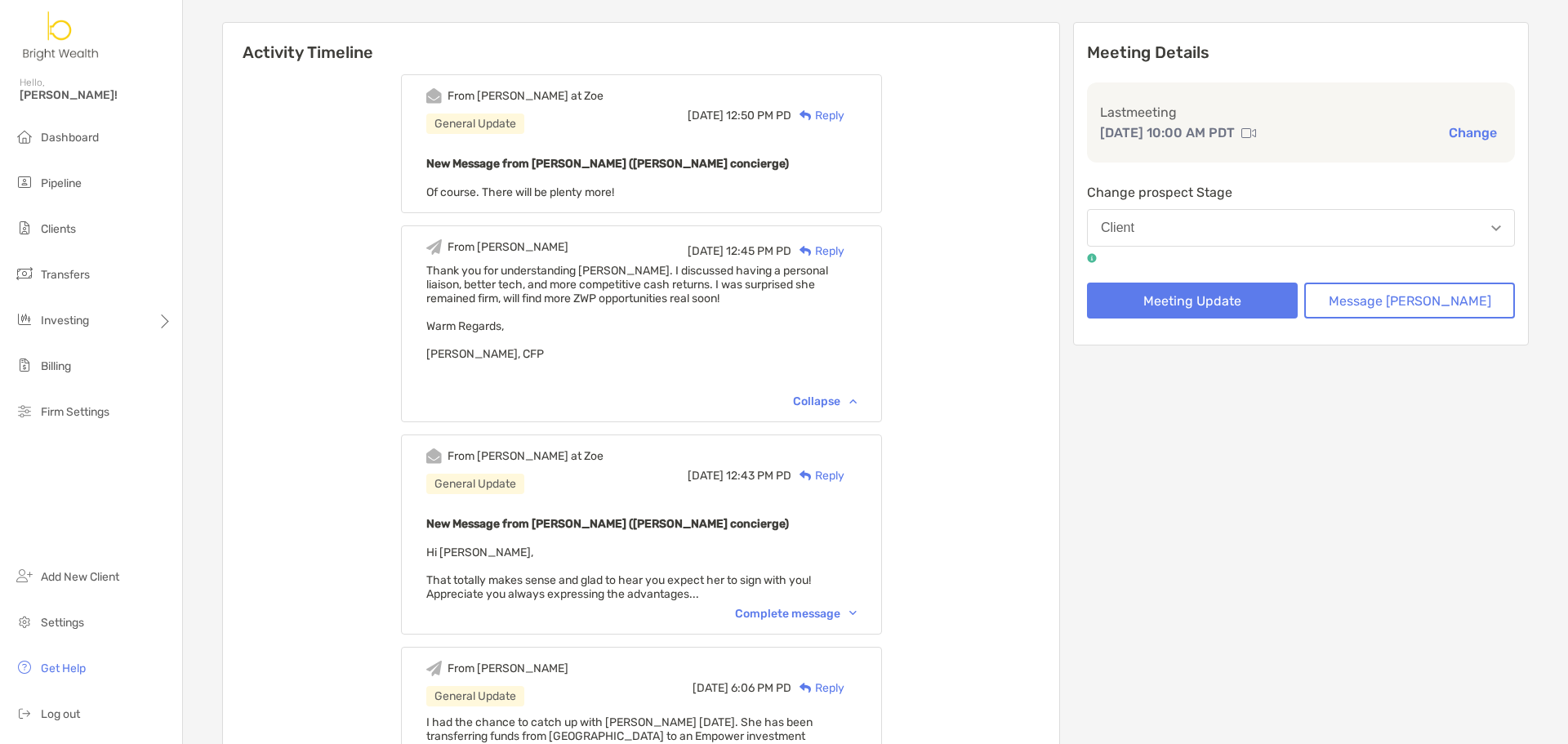
click at [857, 615] on div "Complete message" at bounding box center [796, 613] width 122 height 13
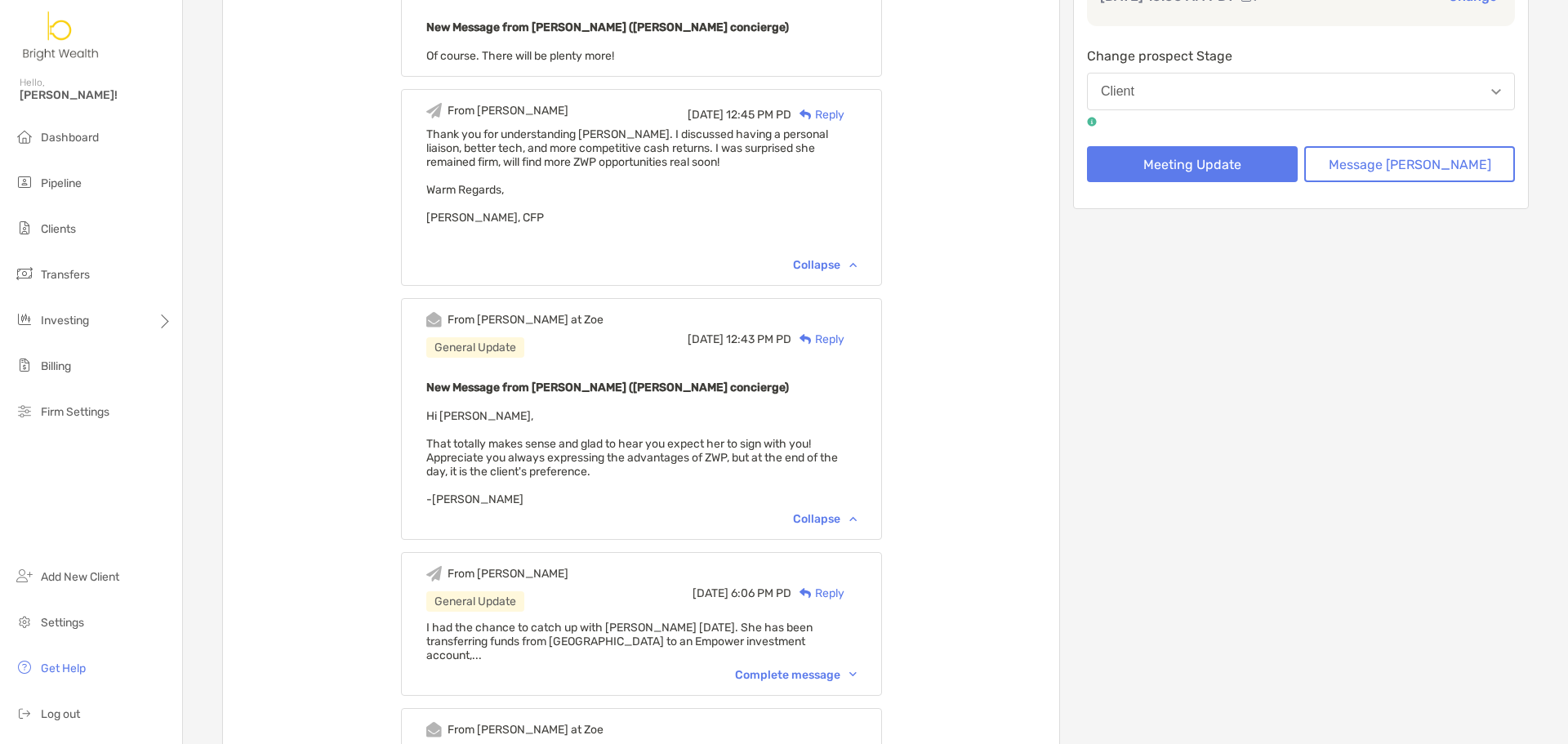
scroll to position [408, 0]
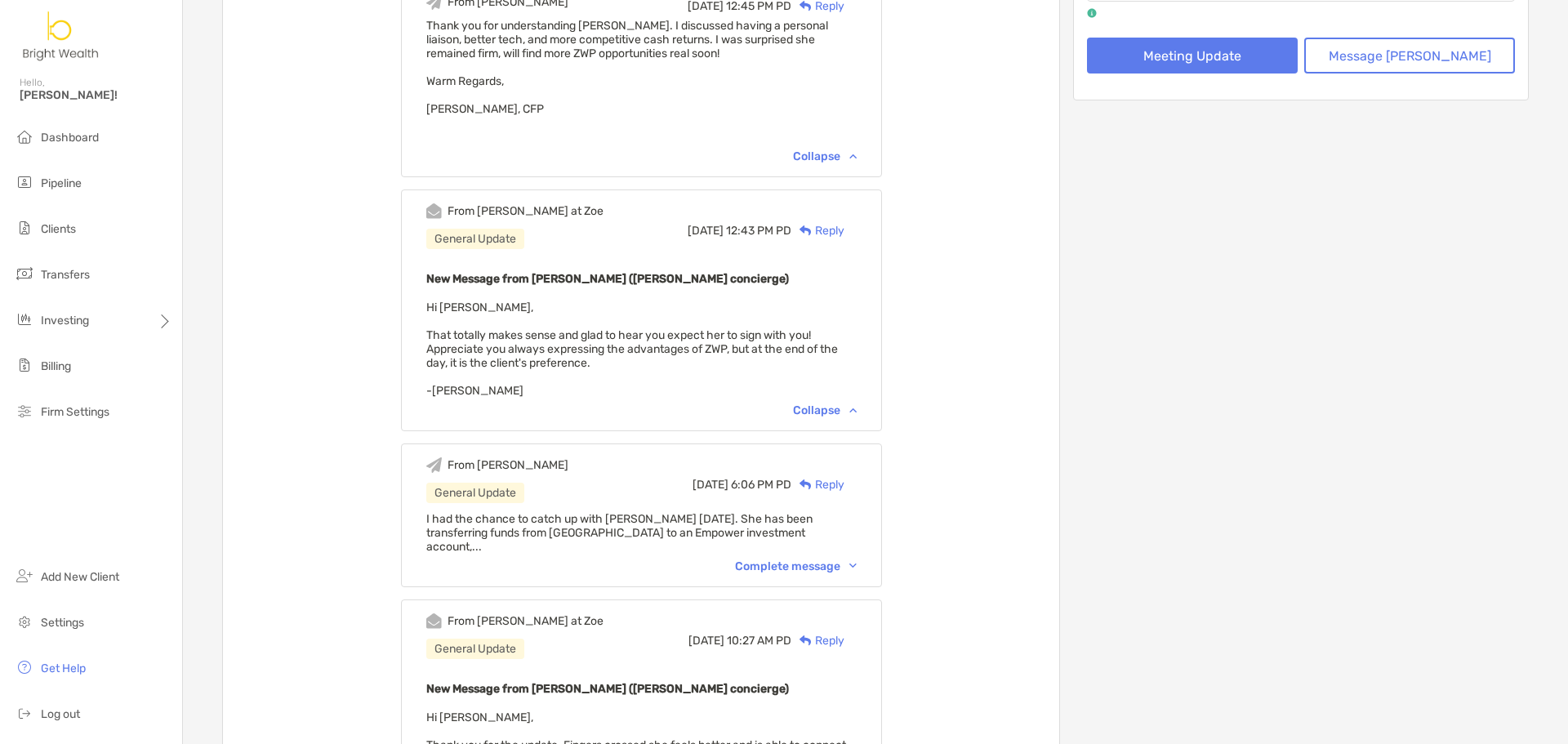
click at [813, 559] on div "Complete message" at bounding box center [796, 566] width 122 height 13
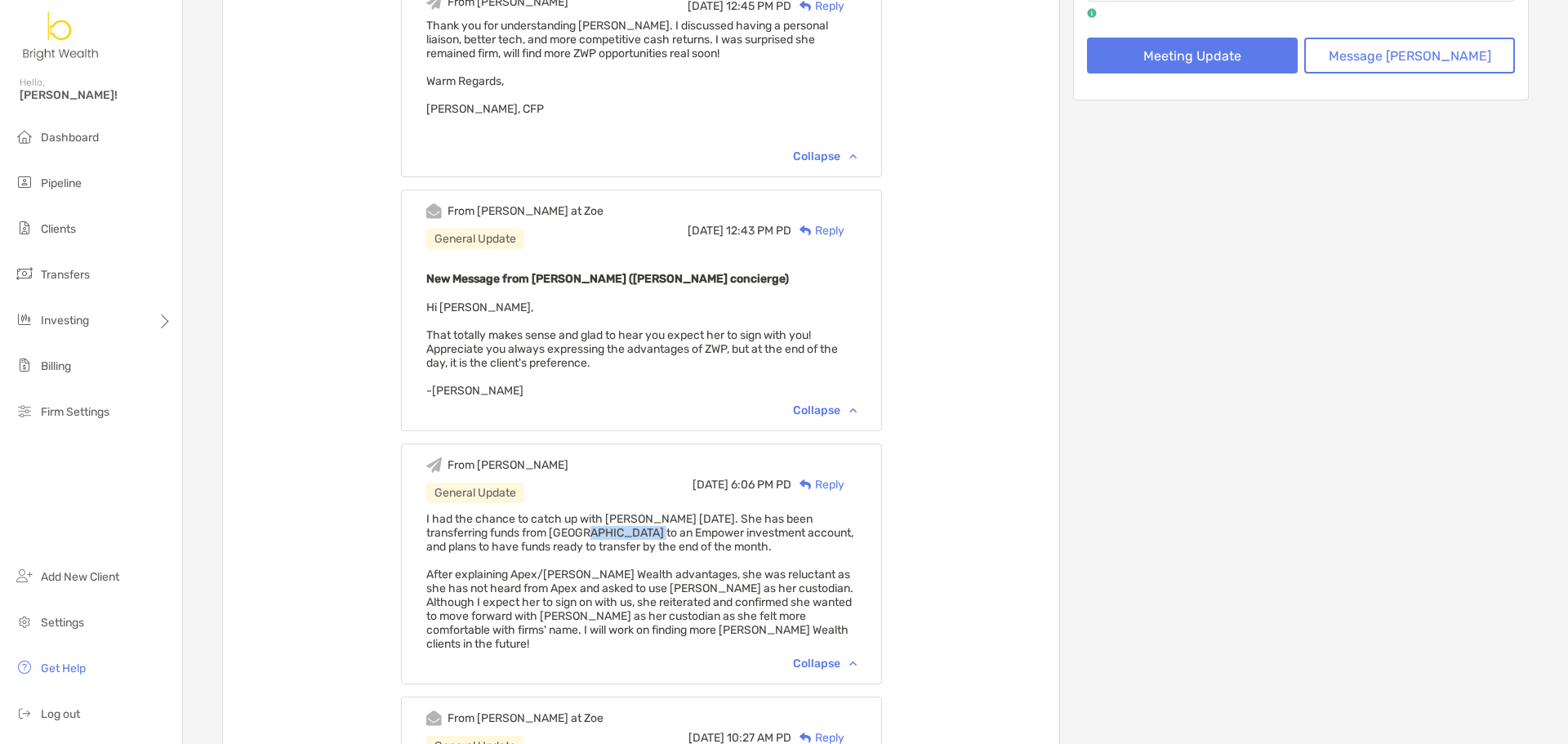
drag, startPoint x: 566, startPoint y: 532, endPoint x: 641, endPoint y: 531, distance: 75.0
click at [635, 531] on span "I had the chance to catch up with Saori today. She has been transferring funds …" at bounding box center [640, 581] width 427 height 139
click at [653, 532] on span "I had the chance to catch up with Saori today. She has been transferring funds …" at bounding box center [640, 581] width 427 height 139
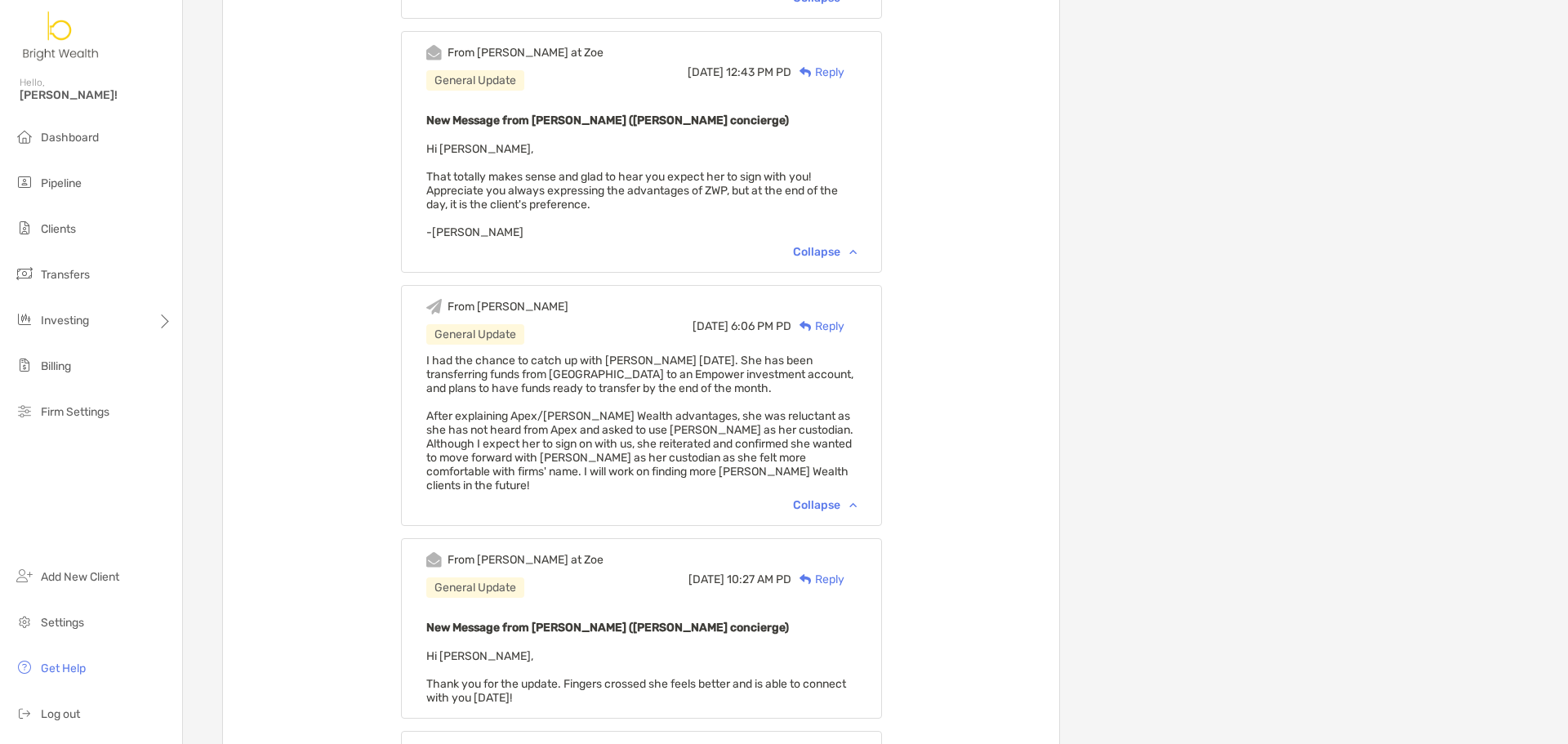
scroll to position [572, 0]
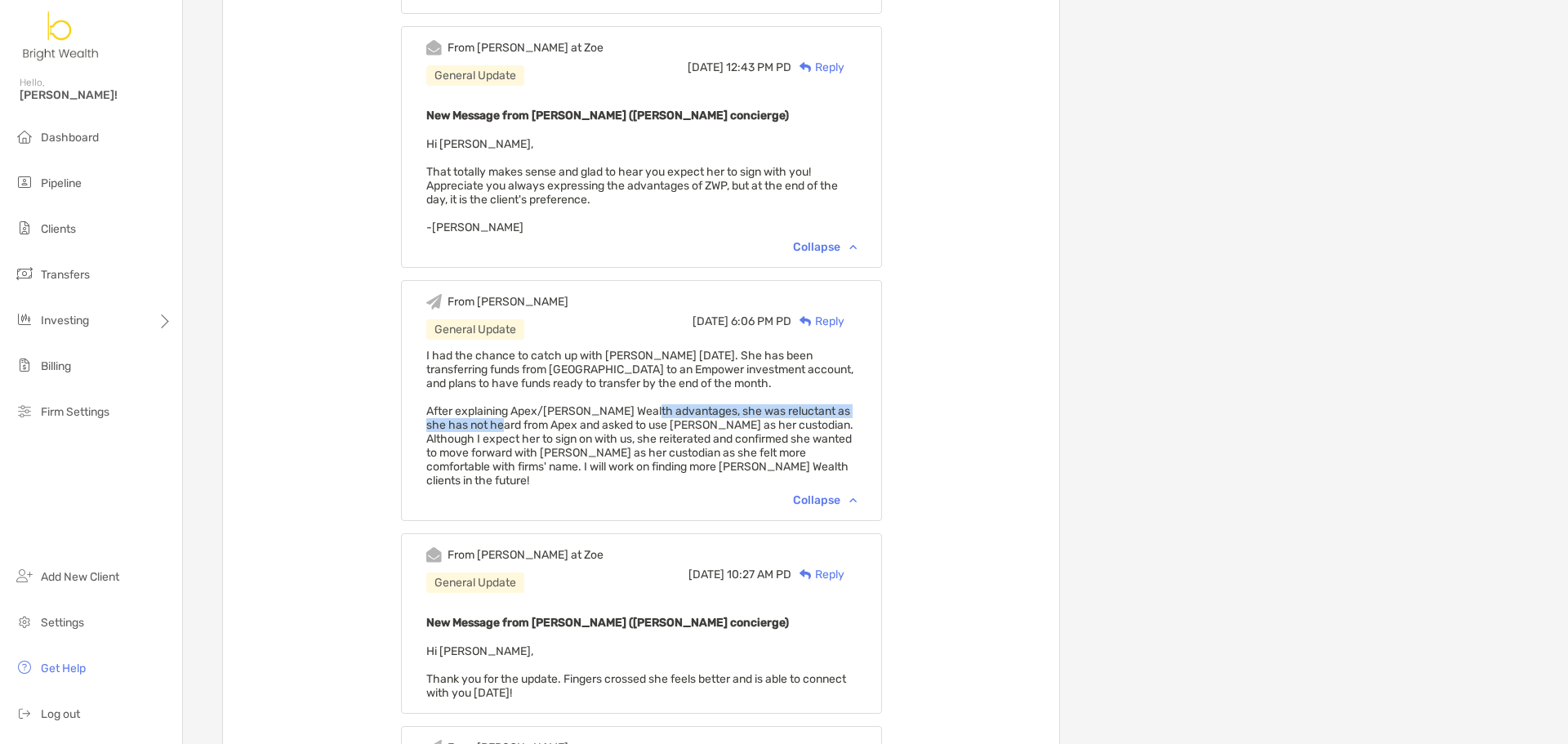
drag, startPoint x: 516, startPoint y: 418, endPoint x: 670, endPoint y: 417, distance: 154.0
click at [669, 417] on span "I had the chance to catch up with Saori today. She has been transferring funds …" at bounding box center [640, 418] width 427 height 139
click at [670, 417] on span "I had the chance to catch up with Saori today. She has been transferring funds …" at bounding box center [640, 418] width 427 height 139
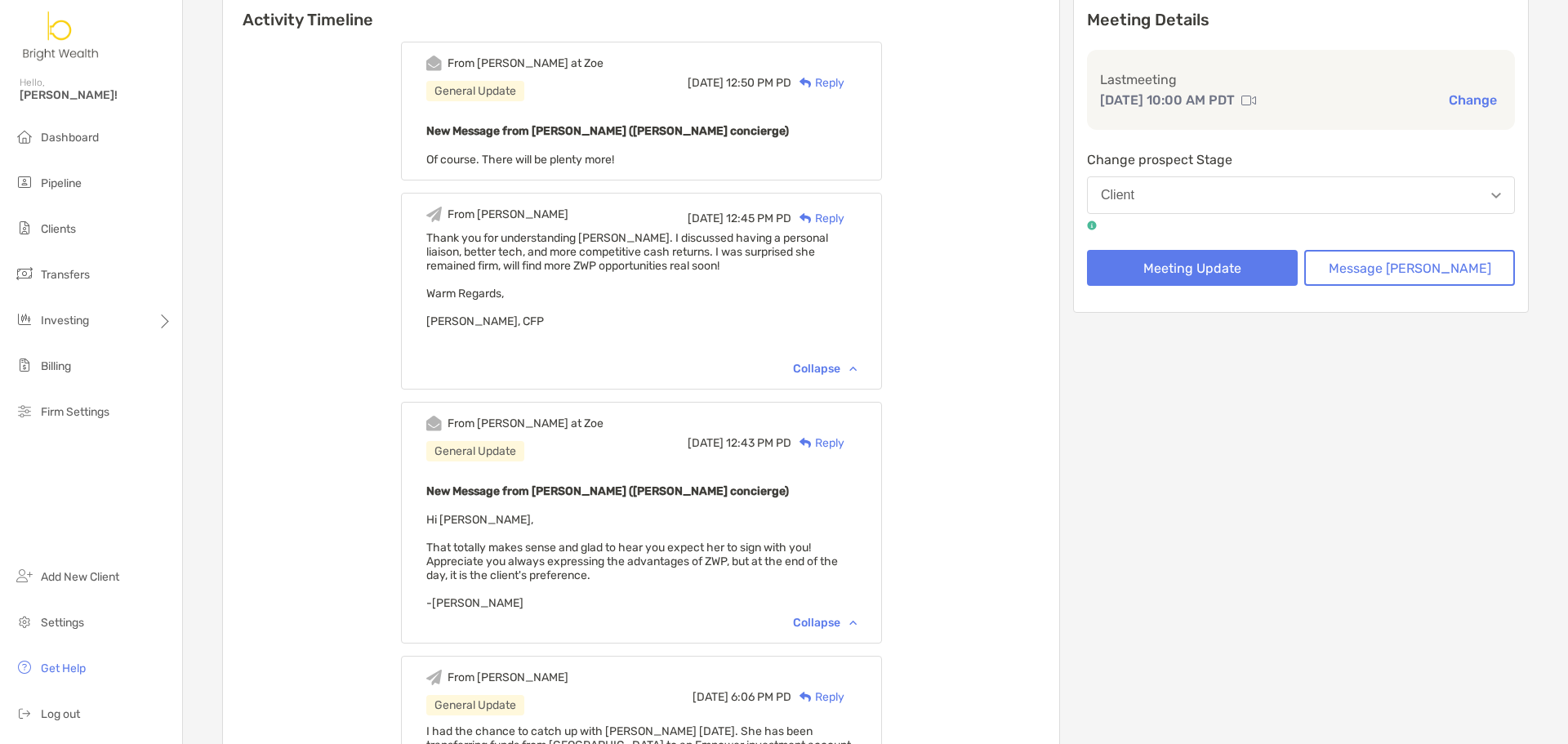
scroll to position [0, 0]
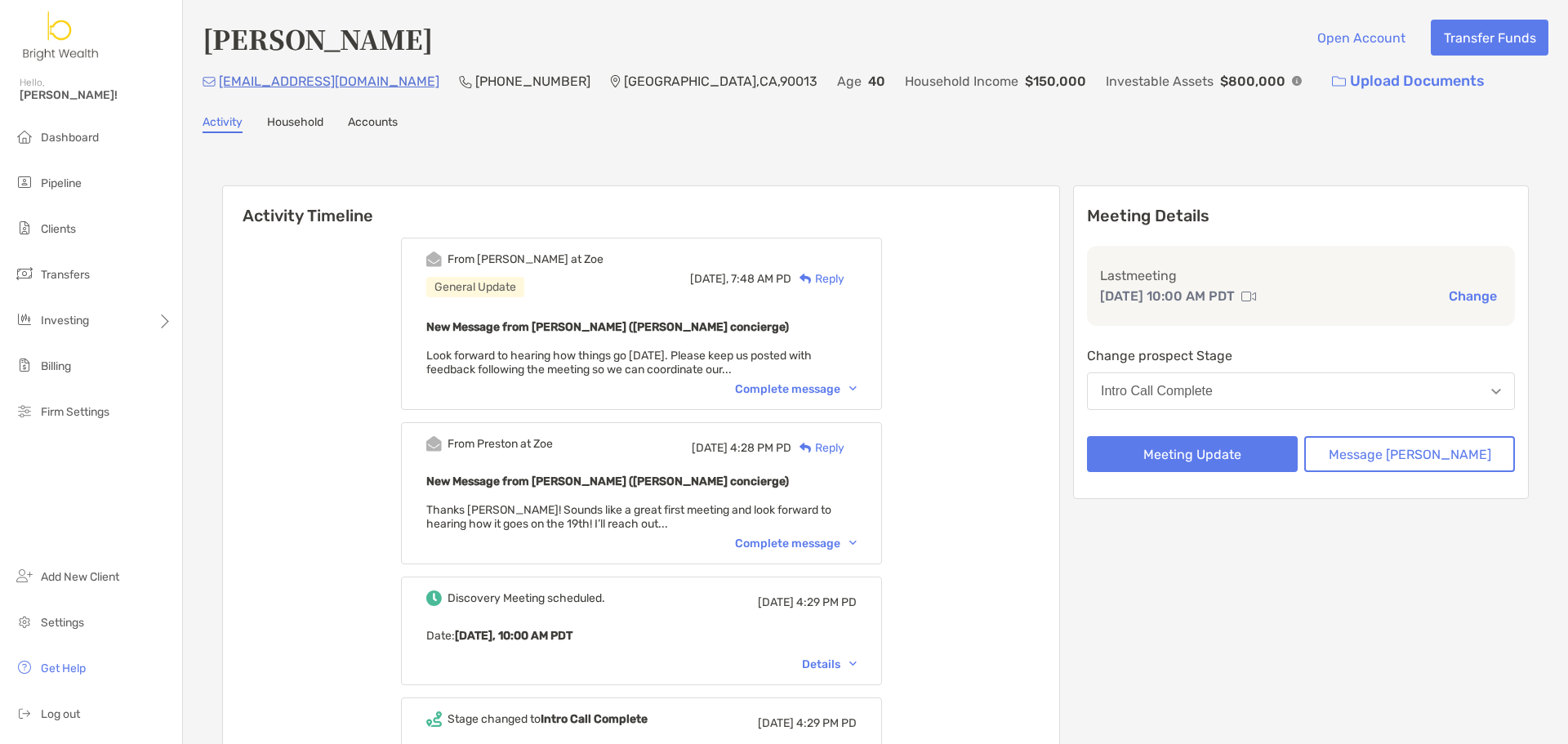
click at [840, 386] on div "Complete message" at bounding box center [796, 389] width 122 height 13
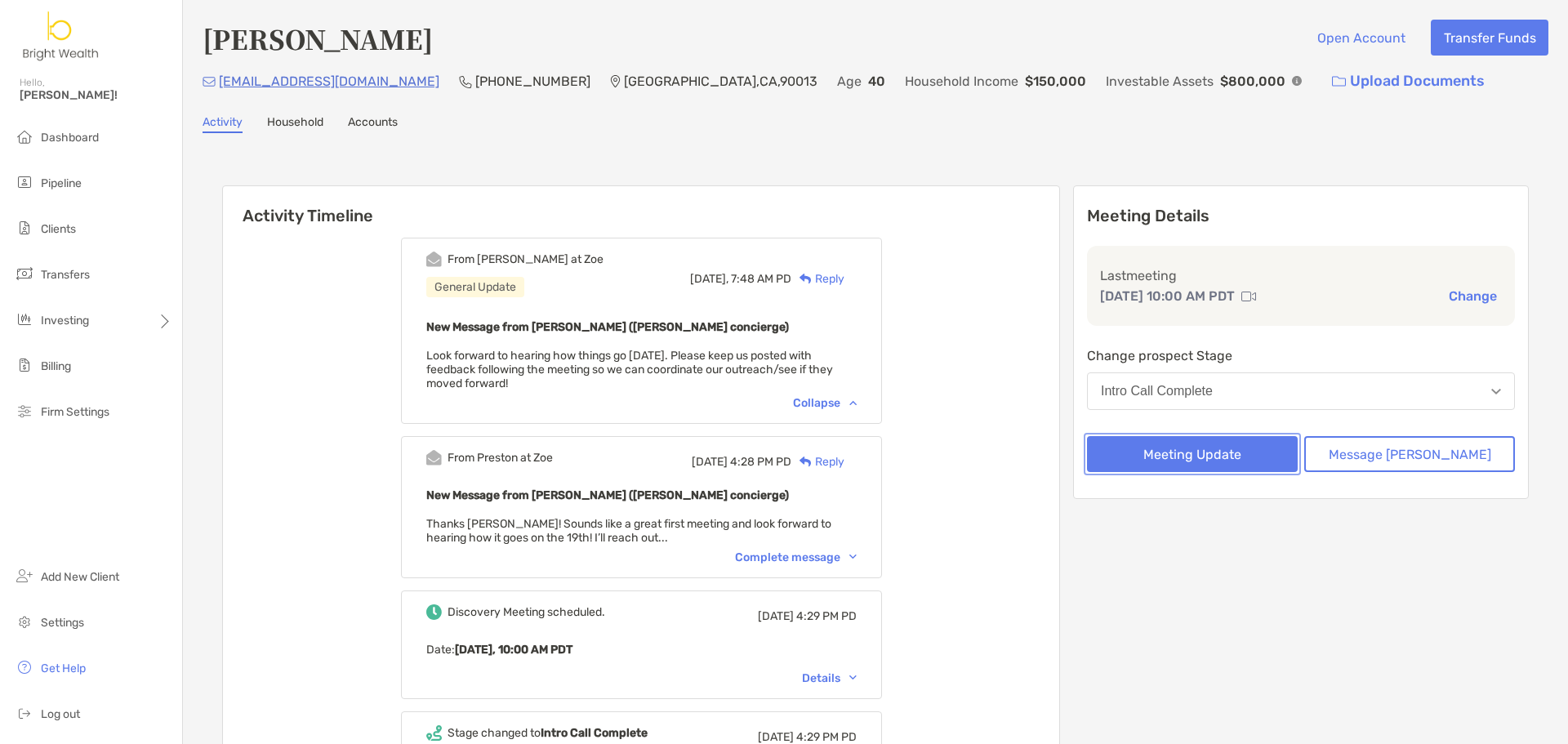
click at [1143, 456] on button "Meeting Update" at bounding box center [1192, 454] width 211 height 36
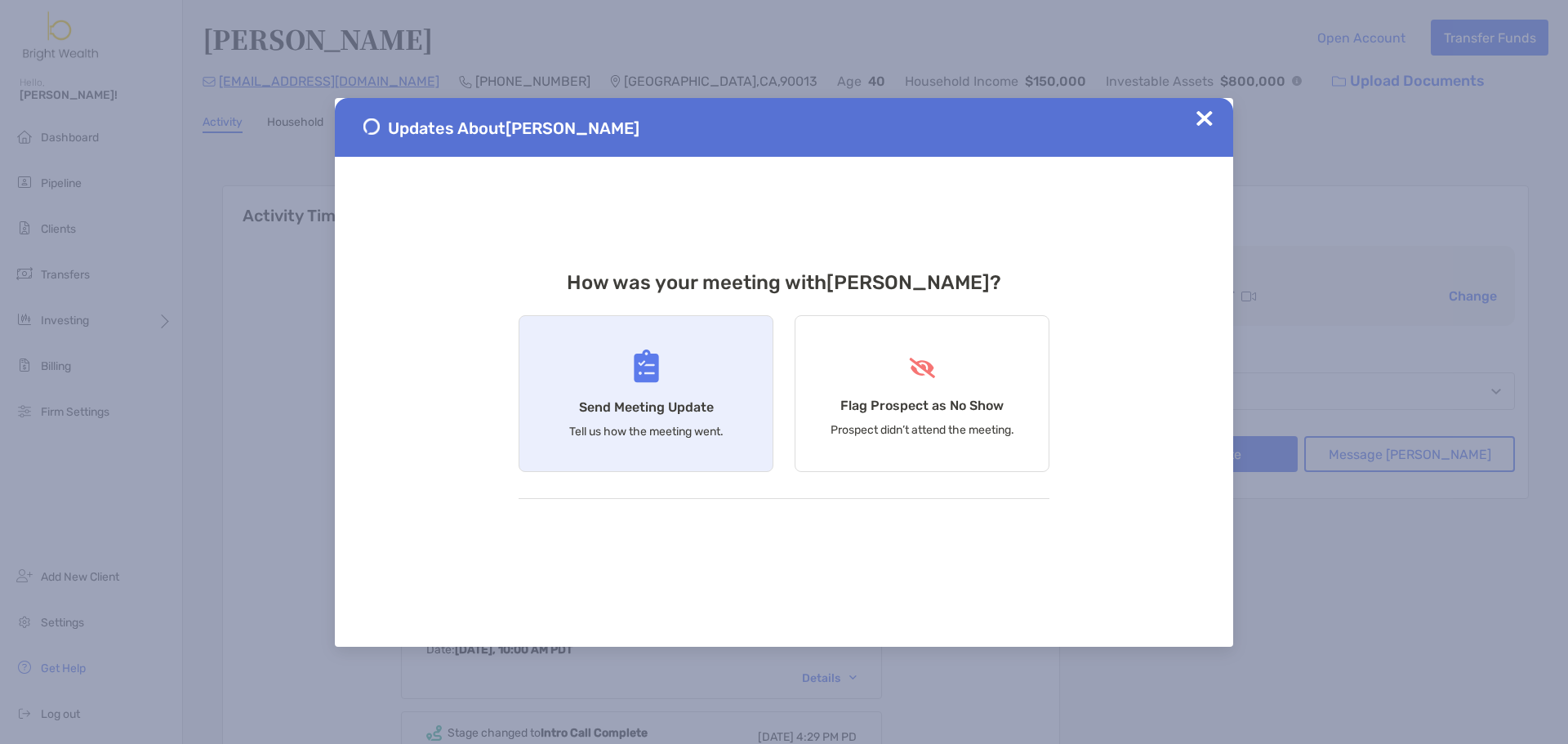
click at [651, 375] on img at bounding box center [646, 366] width 25 height 34
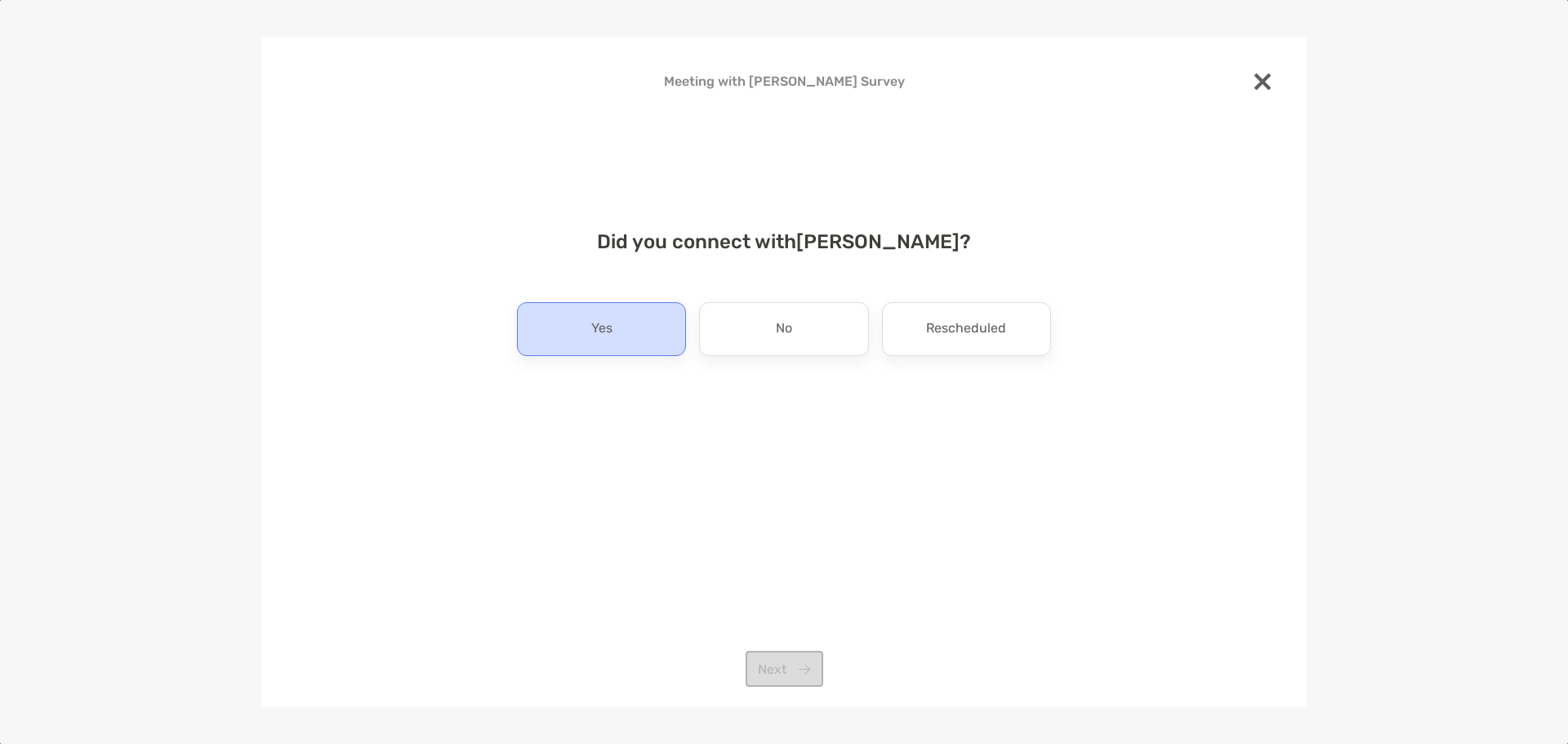
click at [585, 332] on div "Yes" at bounding box center [602, 329] width 169 height 54
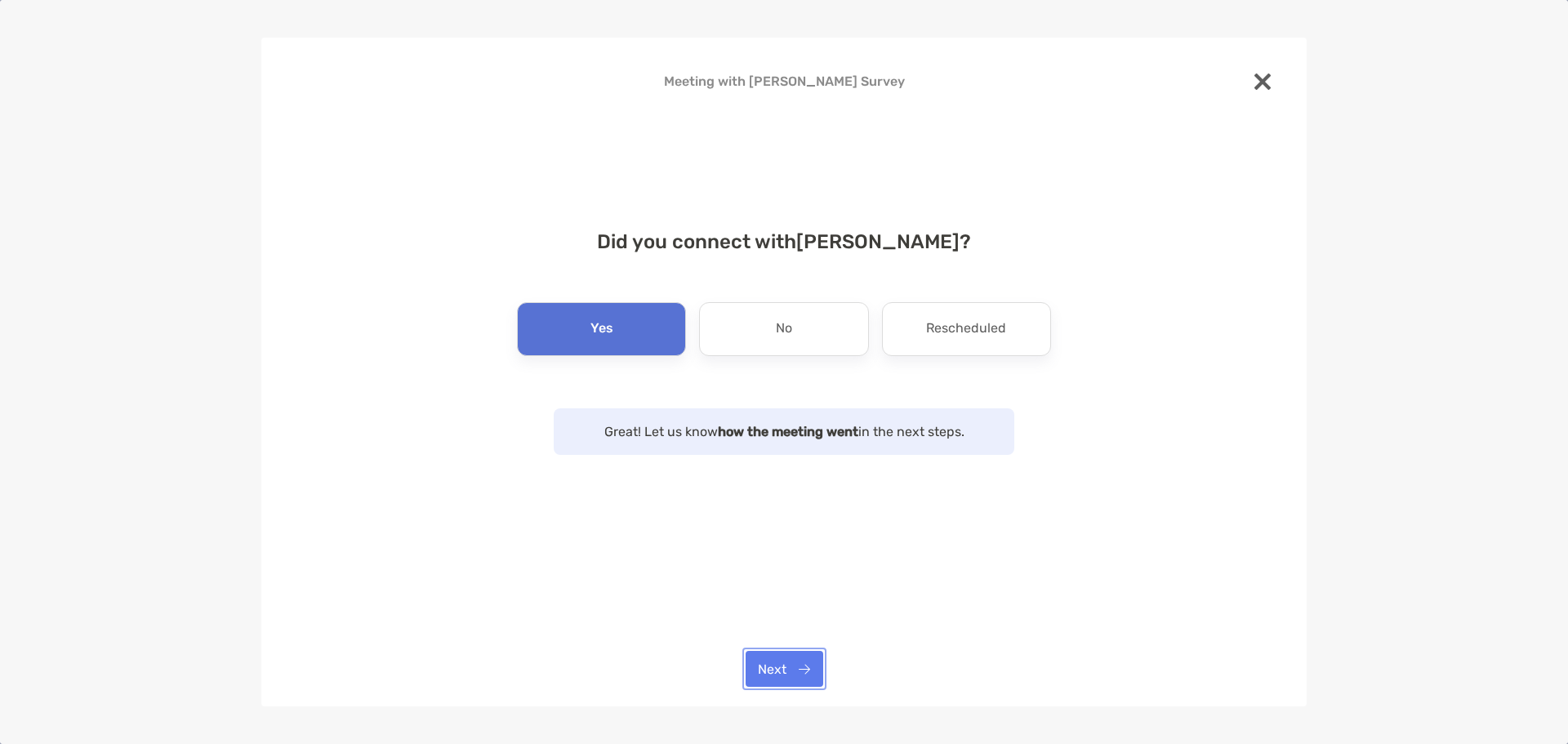
click at [800, 676] on button "Next" at bounding box center [785, 668] width 78 height 36
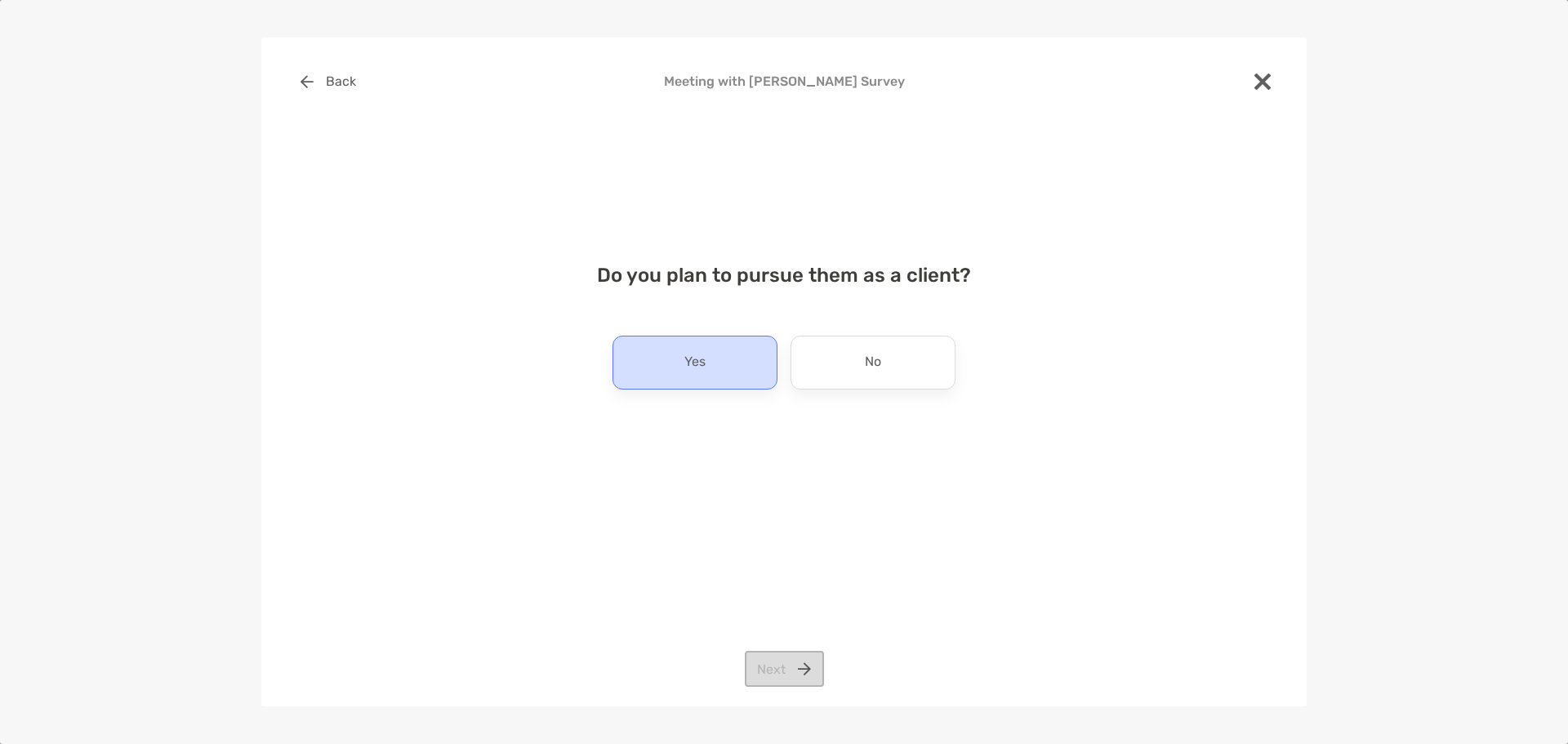
click at [689, 372] on p "Yes" at bounding box center [695, 362] width 21 height 26
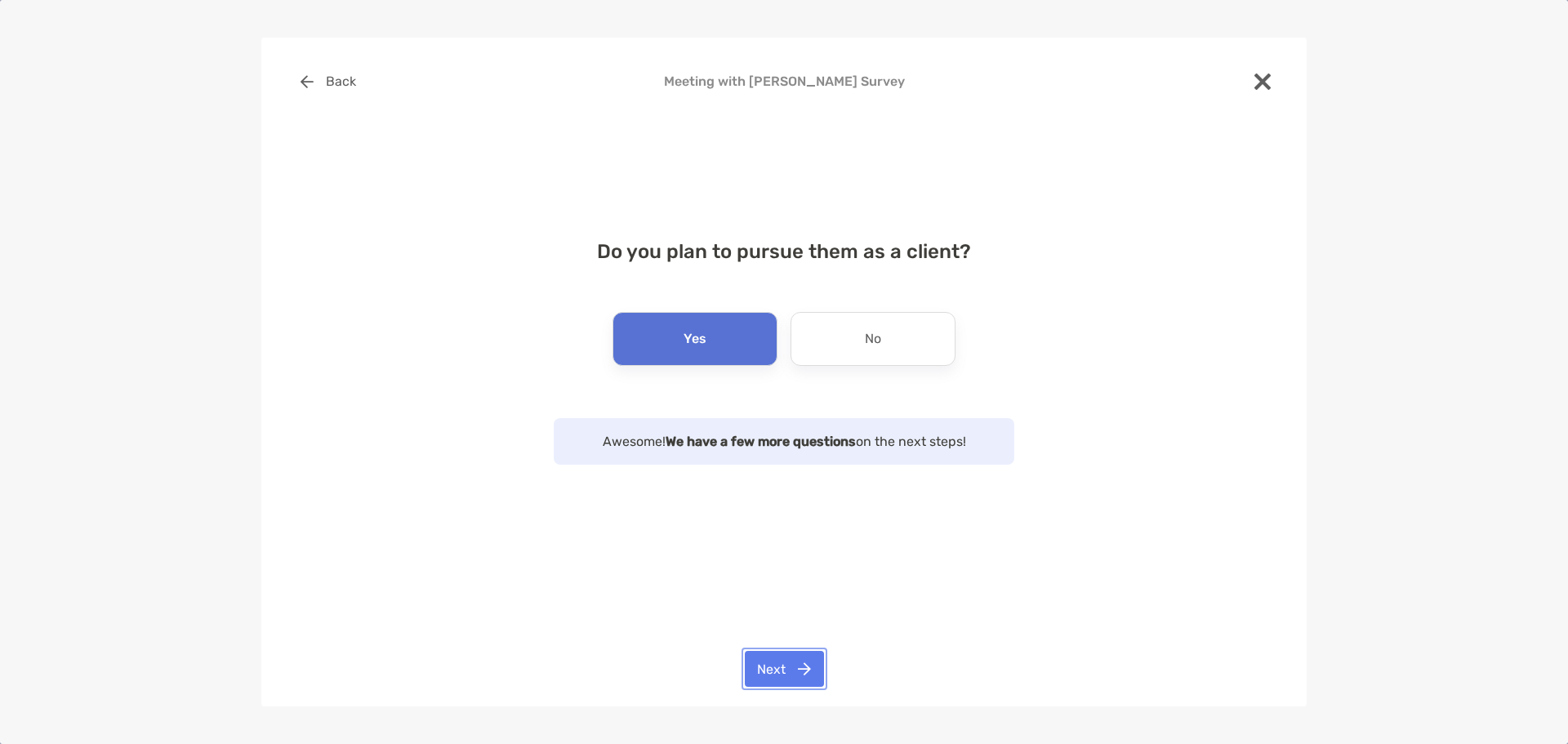
click at [785, 664] on button "Next" at bounding box center [785, 668] width 79 height 36
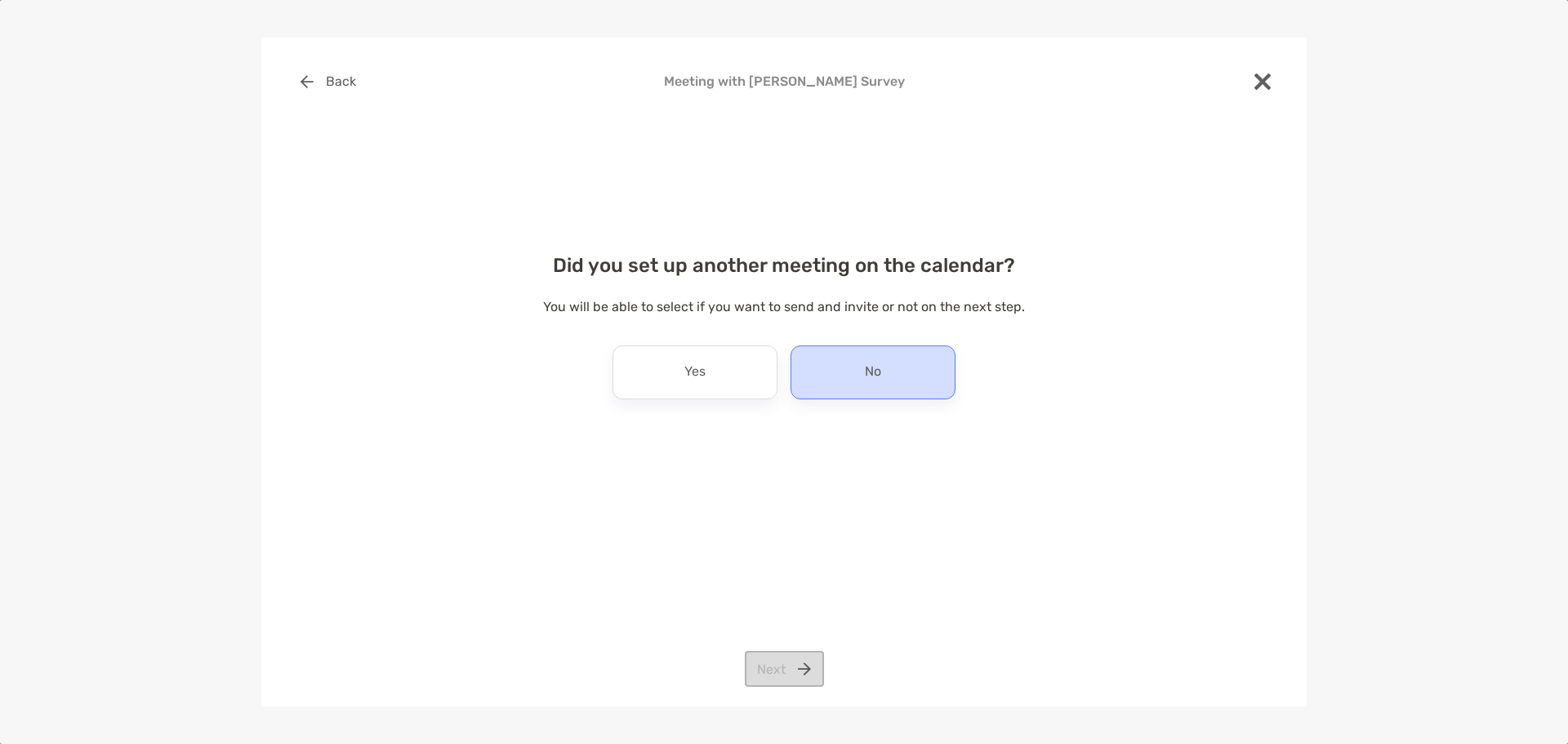
click at [834, 363] on div "No" at bounding box center [873, 372] width 165 height 54
click at [801, 682] on button "Next" at bounding box center [785, 668] width 79 height 36
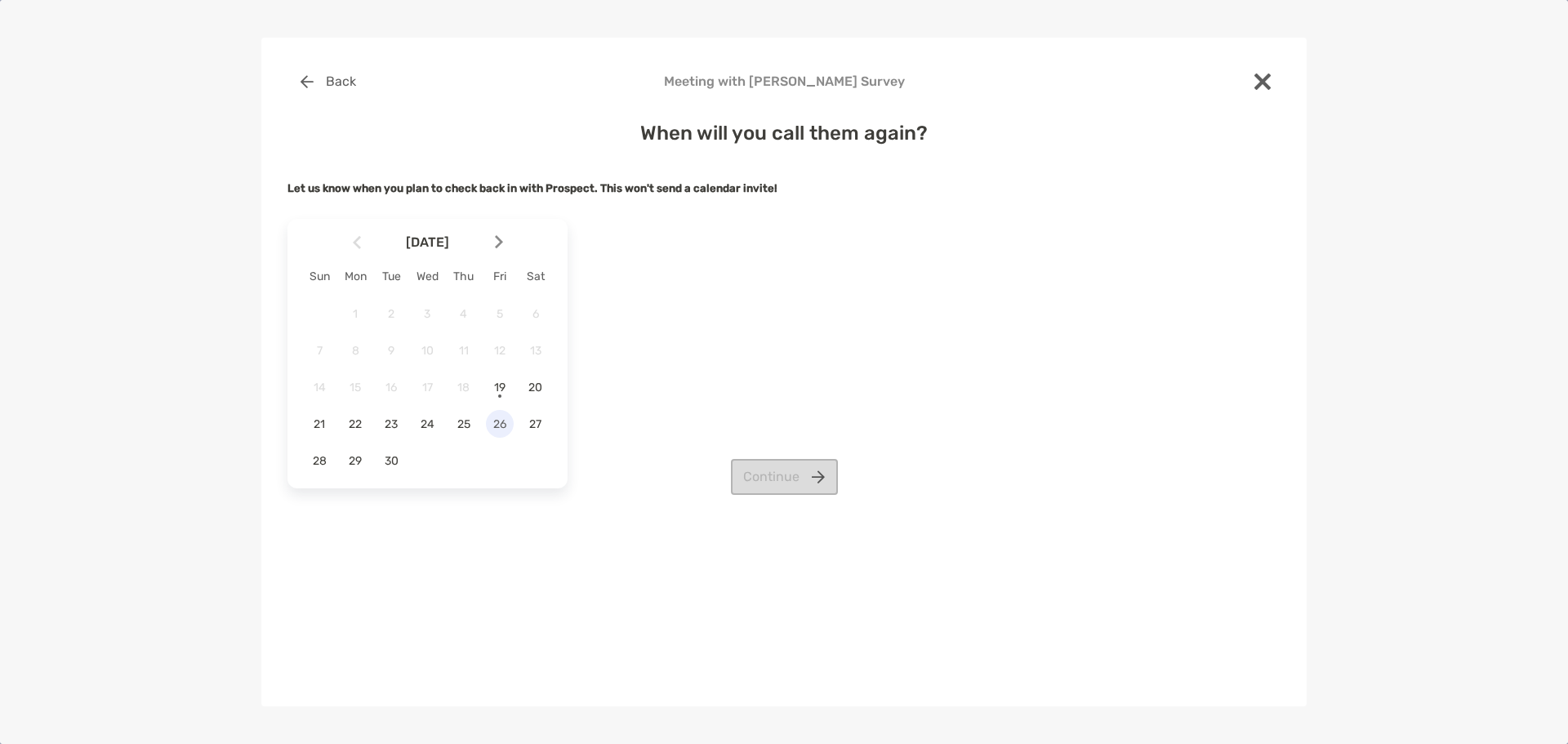
click at [506, 422] on span "26" at bounding box center [500, 424] width 28 height 13
click at [785, 471] on button "Continue" at bounding box center [784, 477] width 107 height 36
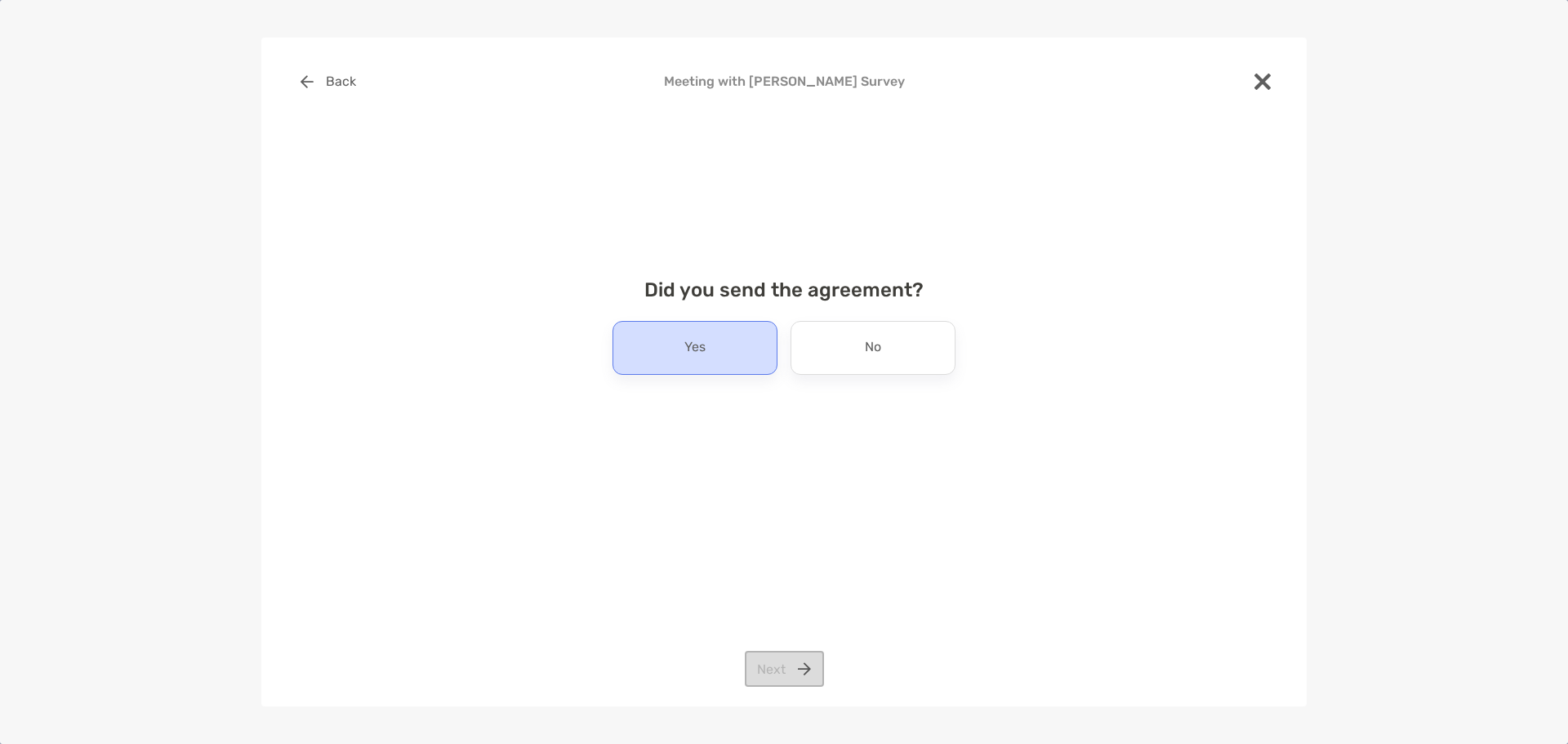
click at [679, 364] on div "Yes" at bounding box center [695, 348] width 165 height 54
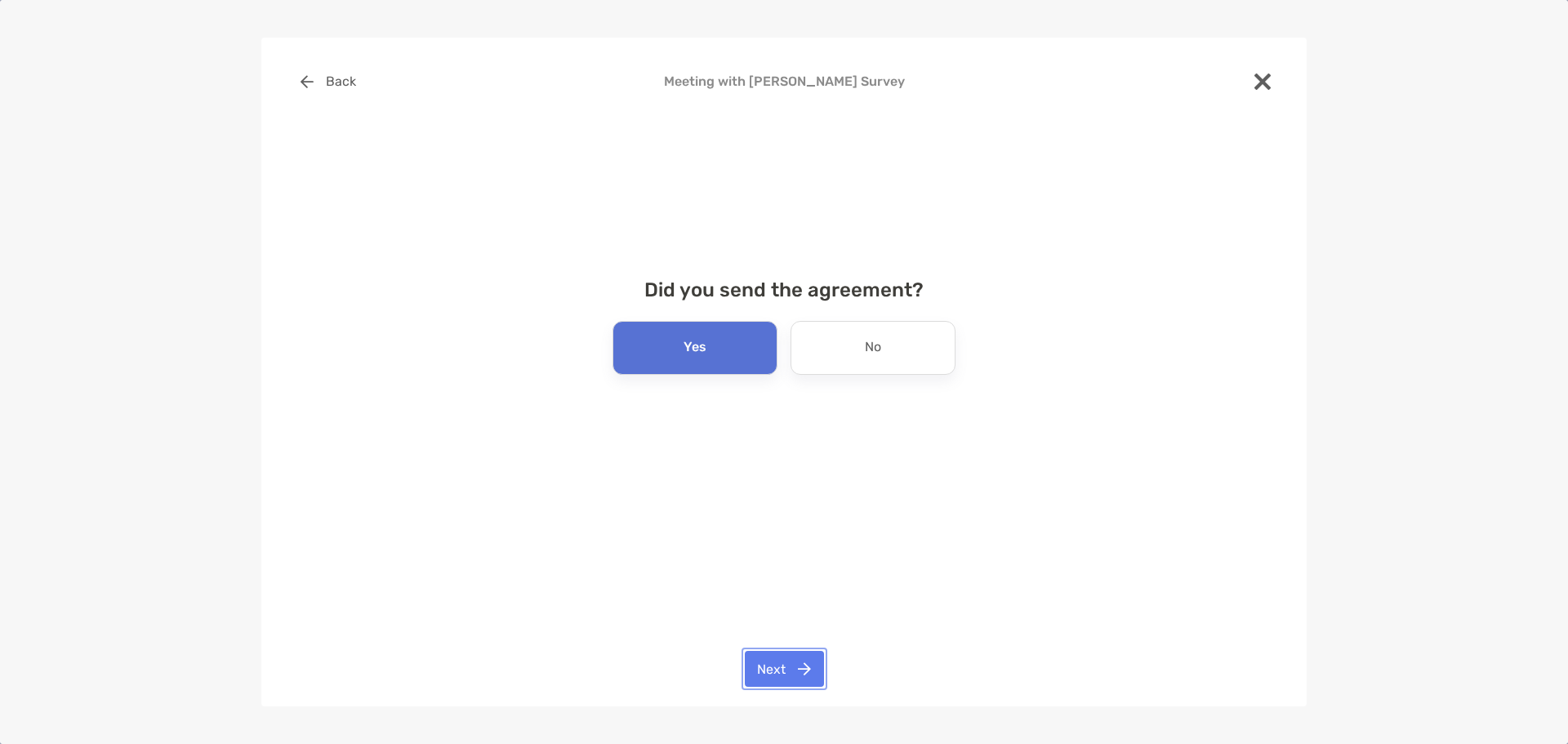
click at [790, 671] on button "Next" at bounding box center [785, 668] width 79 height 36
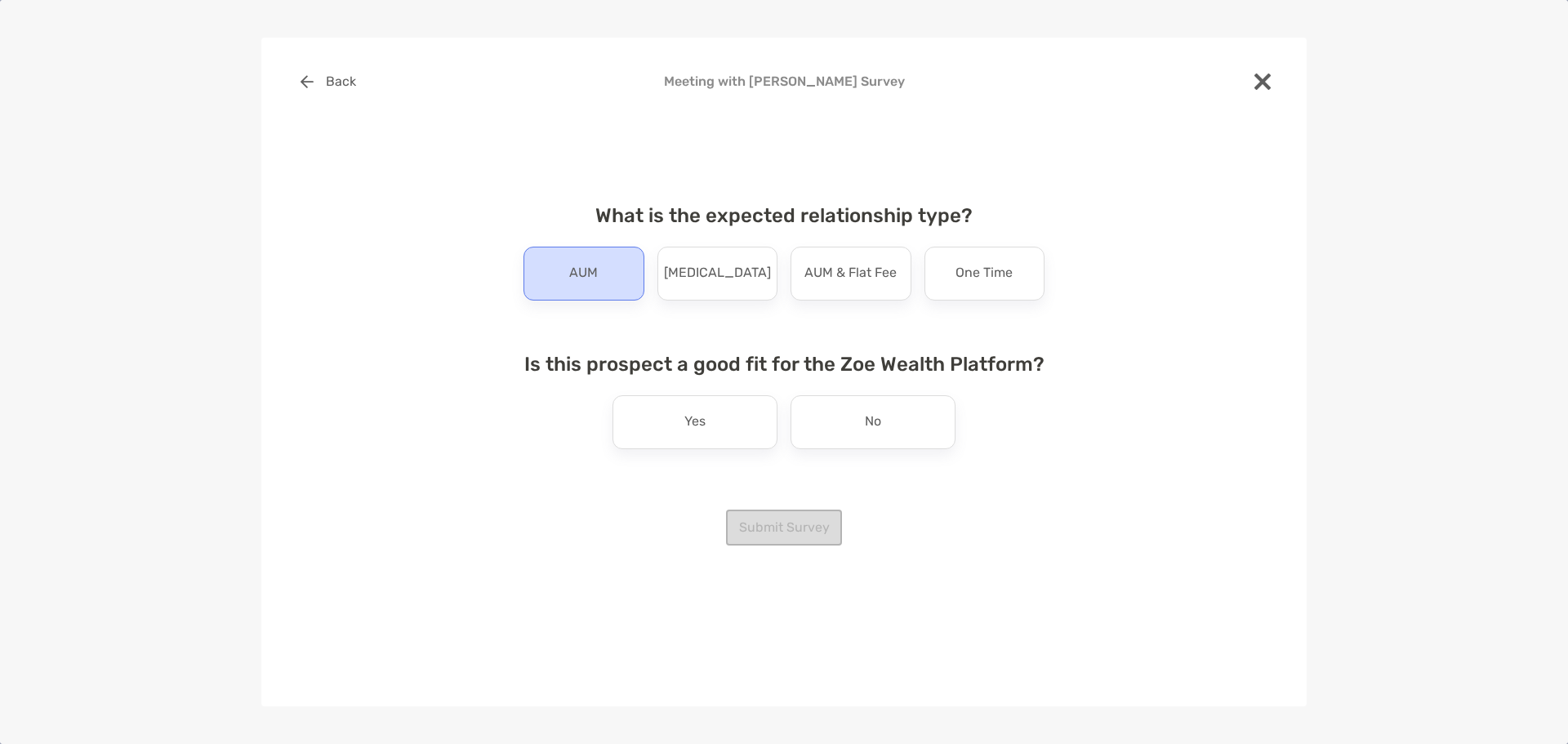
click at [597, 294] on div "AUM" at bounding box center [583, 273] width 121 height 54
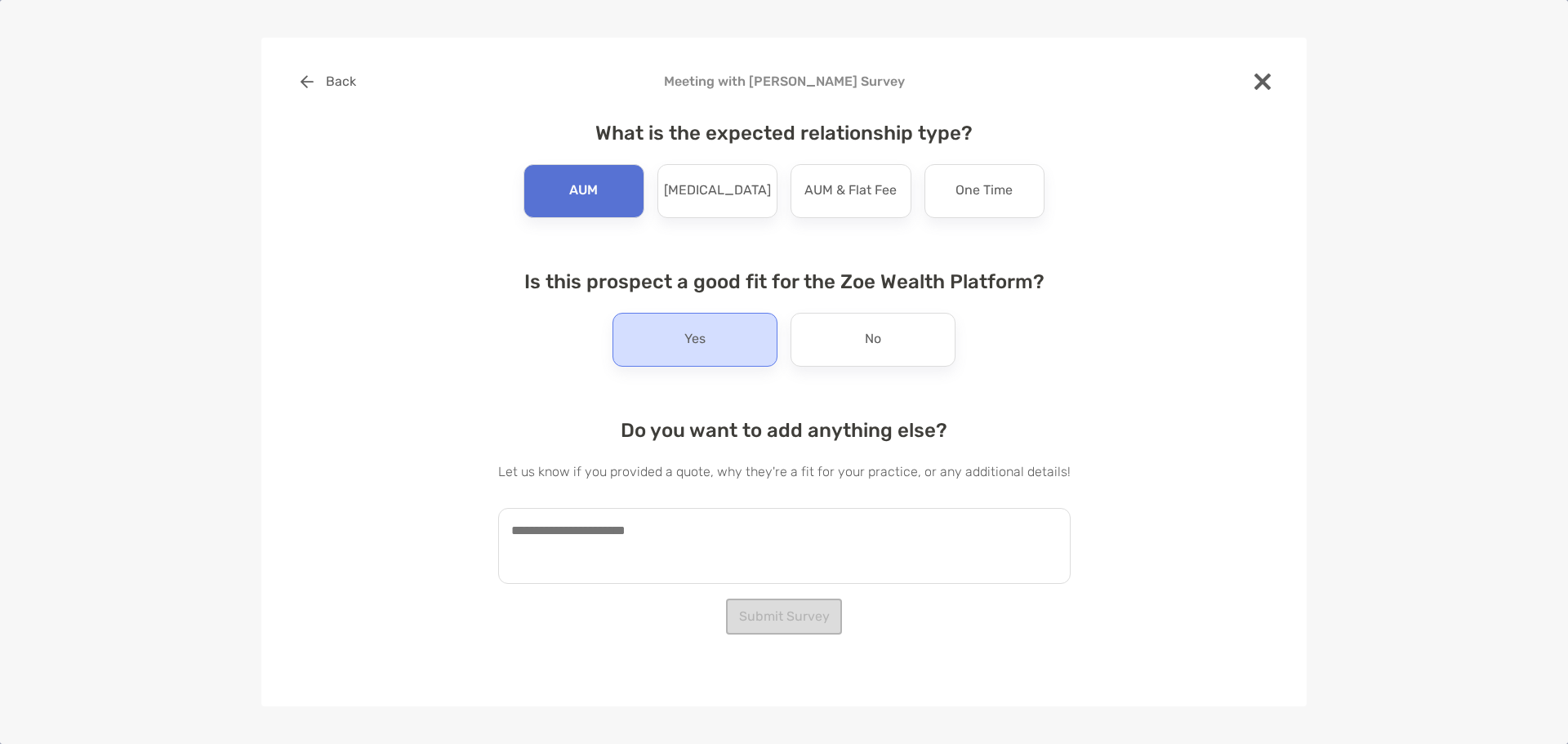
click at [718, 353] on div "Yes" at bounding box center [695, 340] width 165 height 54
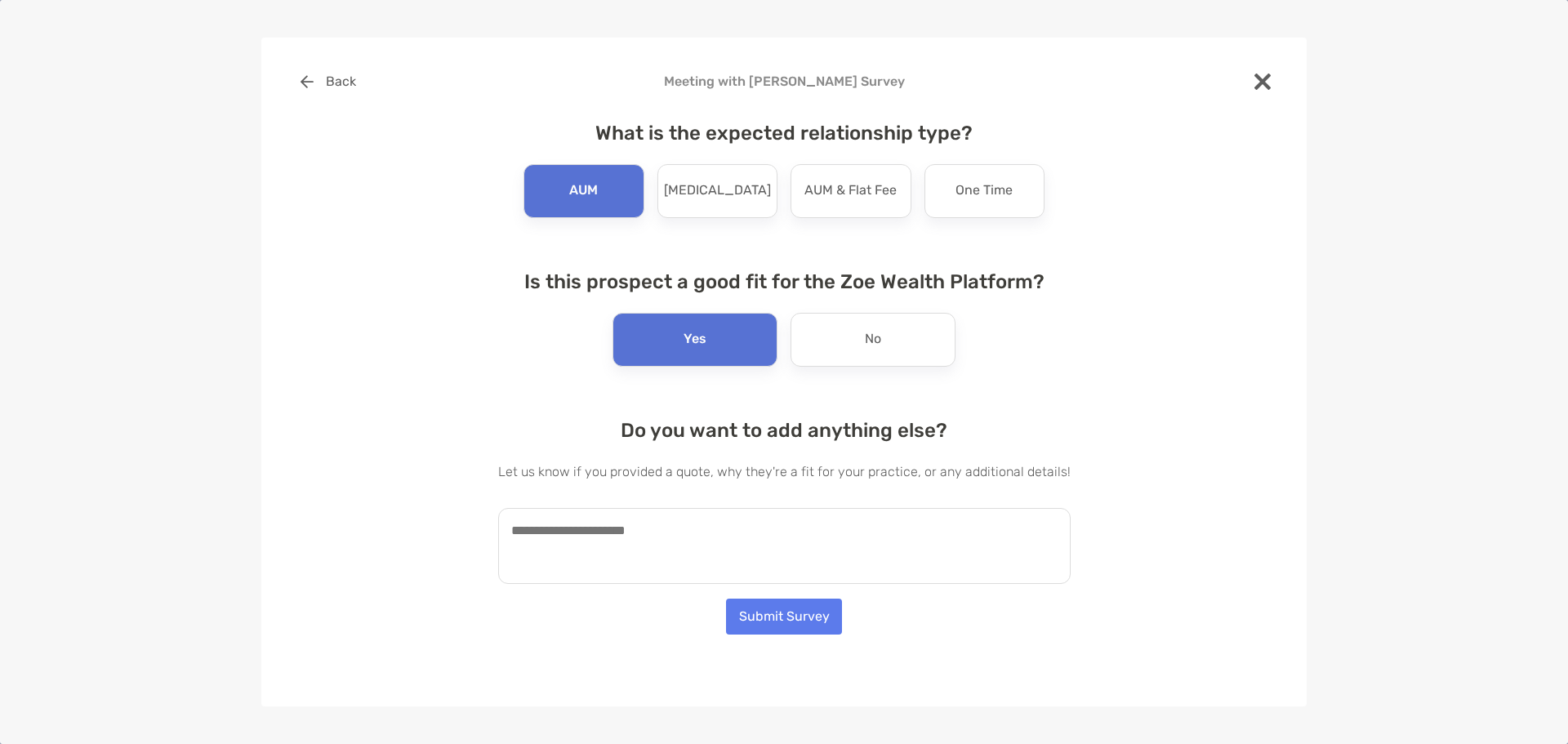
click at [712, 574] on textarea at bounding box center [784, 546] width 572 height 76
type textarea "**********"
click at [773, 608] on button "Submit Survey" at bounding box center [783, 616] width 116 height 36
